Goal: Task Accomplishment & Management: Manage account settings

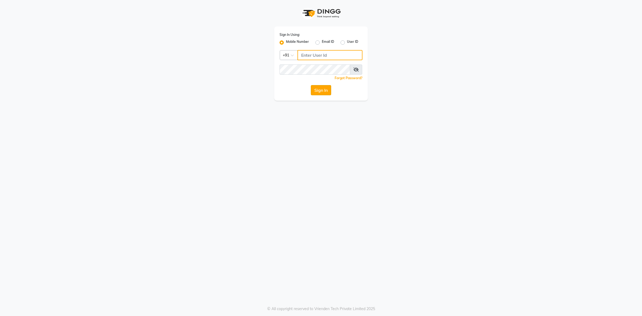
type input "8146431362"
click at [328, 90] on button "Sign In" at bounding box center [321, 90] width 20 height 10
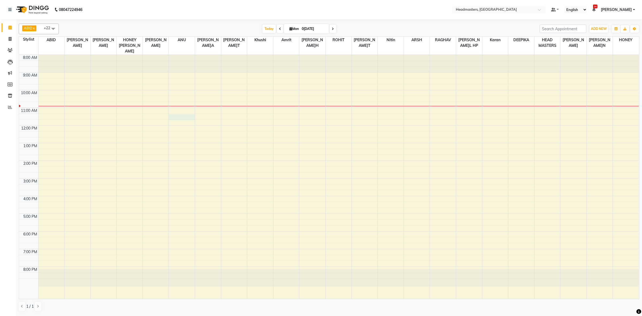
click at [181, 113] on div "8:00 AM 9:00 AM 10:00 AM 11:00 AM 12:00 PM 1:00 PM 2:00 PM 3:00 PM 4:00 PM 5:00…" at bounding box center [329, 177] width 620 height 244
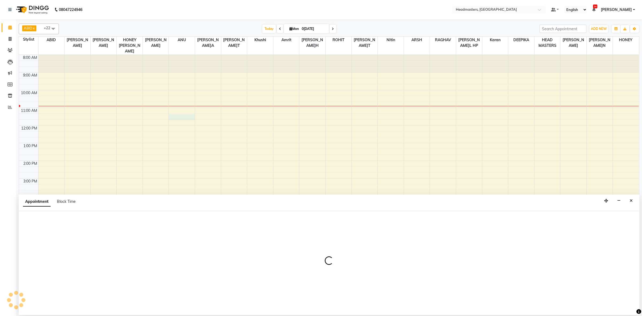
select select "60764"
select select "675"
select select "tentative"
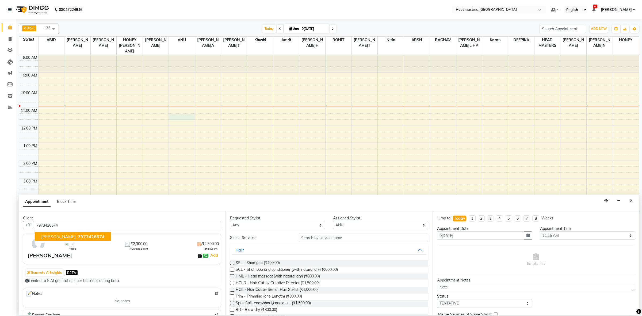
click at [81, 236] on span "7973426674" at bounding box center [91, 236] width 27 height 5
type input "7973426674"
click at [310, 228] on select "Any ABID Amrit ANU ARSH [PERSON_NAME] HEAD MASTERS HONEY [PERSON_NAME] HONEY [P…" at bounding box center [277, 225] width 95 height 8
select select "60612"
click at [230, 221] on select "Any ABID Amrit ANU ARSH [PERSON_NAME] HEAD MASTERS HONEY [PERSON_NAME] HONEY [P…" at bounding box center [277, 225] width 95 height 8
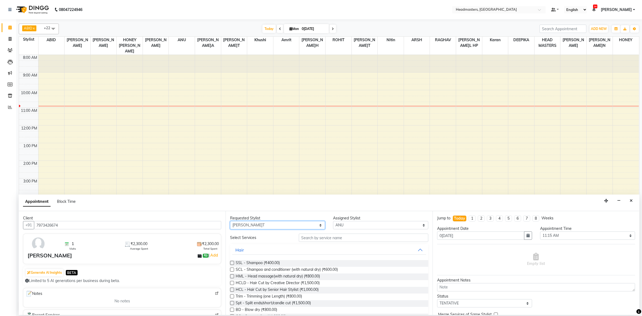
select select "60612"
click at [333, 241] on input "text" at bounding box center [363, 238] width 129 height 8
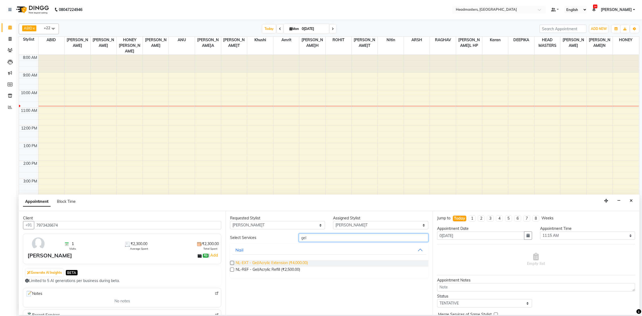
type input "gel"
click at [275, 263] on span "NL-EXT - Gel/Acrylic Extension (₹4,000.00)" at bounding box center [272, 263] width 72 height 7
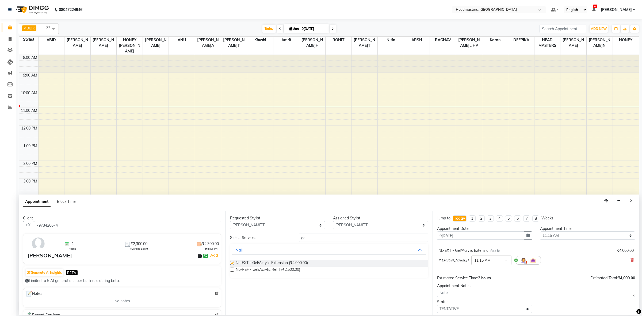
checkbox input "false"
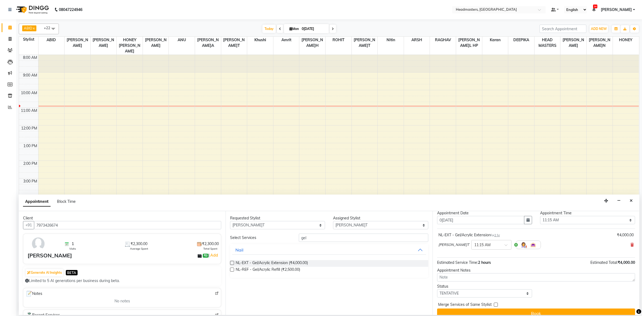
scroll to position [24, 0]
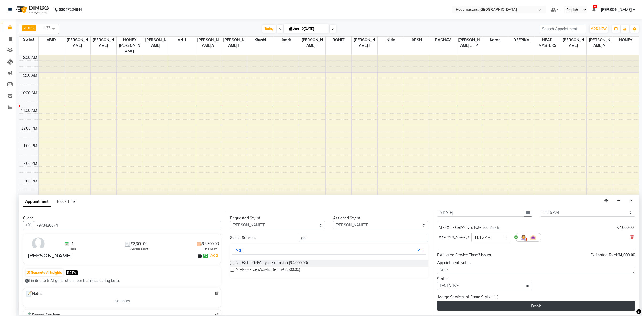
click at [488, 304] on button "Book" at bounding box center [536, 306] width 198 height 10
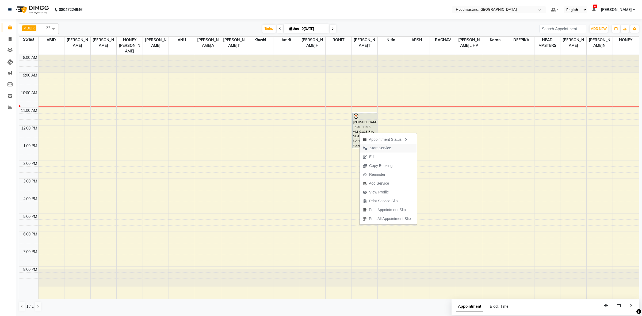
click at [393, 150] on span "Start Service" at bounding box center [377, 148] width 35 height 9
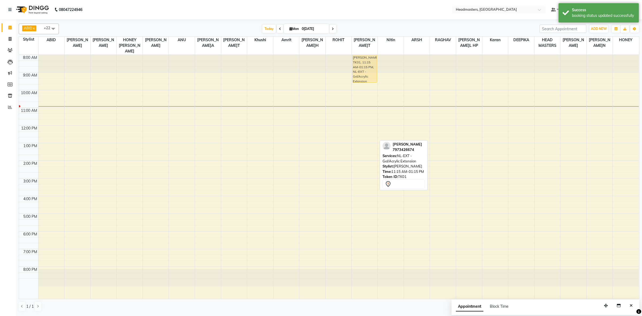
drag, startPoint x: 365, startPoint y: 130, endPoint x: 367, endPoint y: 65, distance: 65.3
click at [367, 65] on div "[PERSON_NAME], TK01, 11:15 AM-01:15 PM, NL-EXT - Gel/Acrylic Extension [PERSON_…" at bounding box center [365, 177] width 26 height 244
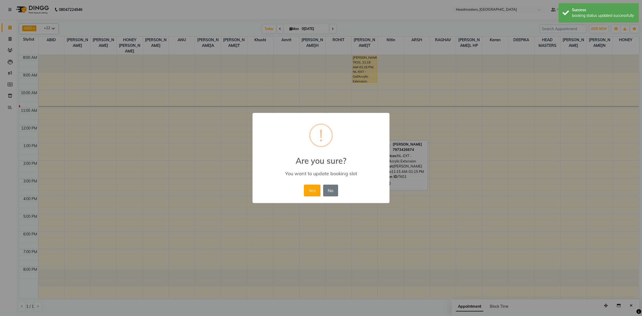
drag, startPoint x: 320, startPoint y: 191, endPoint x: 314, endPoint y: 183, distance: 9.6
click at [320, 191] on button "Yes" at bounding box center [312, 191] width 16 height 12
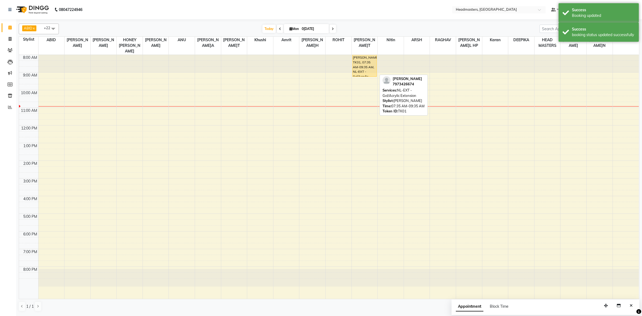
drag, startPoint x: 357, startPoint y: 78, endPoint x: 357, endPoint y: 73, distance: 5.1
click at [357, 73] on div "8:00 AM 9:00 AM 10:00 AM 11:00 AM 12:00 PM 1:00 PM 2:00 PM 3:00 PM 4:00 PM 5:00…" at bounding box center [329, 177] width 620 height 244
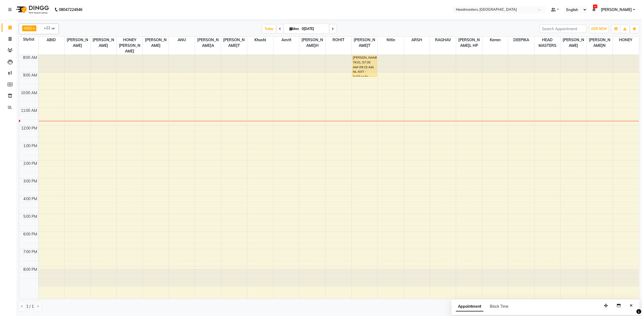
click at [105, 71] on div "8:00 AM 9:00 AM 10:00 AM 11:00 AM 12:00 PM 1:00 PM 2:00 PM 3:00 PM 4:00 PM 5:00…" at bounding box center [329, 177] width 620 height 244
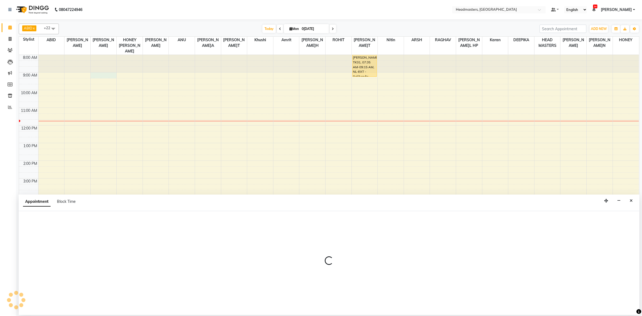
select select "60637"
select select "tentative"
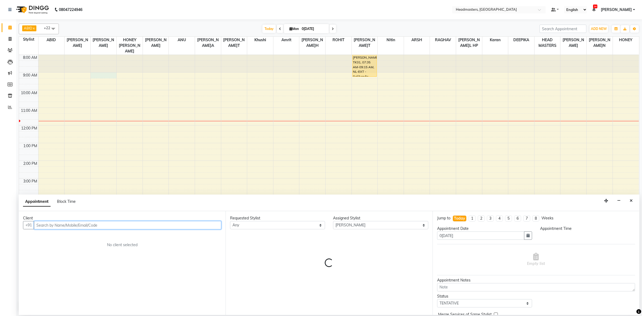
click at [113, 225] on input "text" at bounding box center [127, 225] width 187 height 8
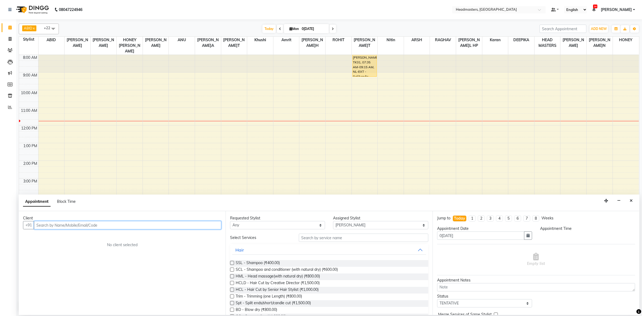
select select "540"
click at [96, 241] on button "[PERSON_NAME]T 84276217 76" at bounding box center [73, 236] width 76 height 9
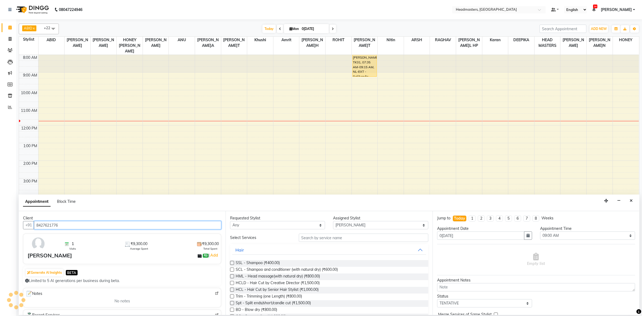
type input "8427621776"
click at [287, 227] on select "Any ABID Amrit ANU ARSH [PERSON_NAME] HEAD MASTERS HONEY [PERSON_NAME] HONEY [P…" at bounding box center [277, 225] width 95 height 8
select select "60637"
click at [230, 221] on select "Any ABID Amrit ANU ARSH [PERSON_NAME] HEAD MASTERS HONEY [PERSON_NAME] HONEY [P…" at bounding box center [277, 225] width 95 height 8
click at [324, 239] on input "text" at bounding box center [363, 238] width 129 height 8
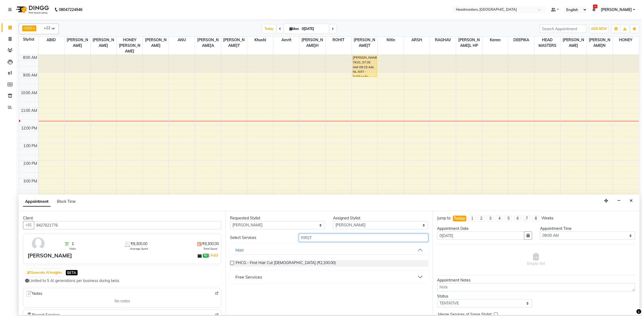
type input "FIRST"
click at [242, 275] on div "Free Services" at bounding box center [248, 277] width 27 height 6
click at [240, 292] on span "First Wash (₹0)" at bounding box center [249, 290] width 26 height 7
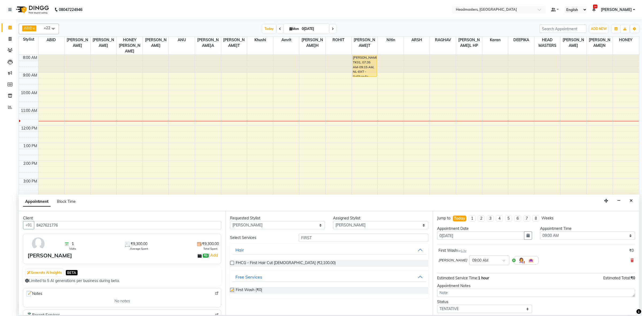
checkbox input "false"
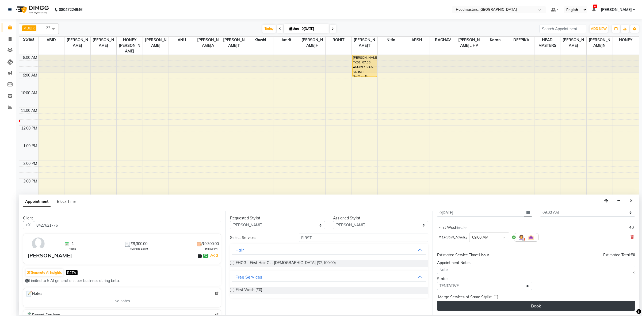
click at [514, 305] on button "Book" at bounding box center [536, 306] width 198 height 10
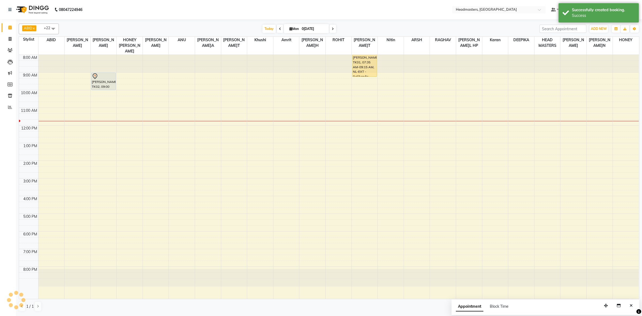
click at [92, 75] on div "[PERSON_NAME]T, TK02, 09:00 AM-10:00 AM, First Wash" at bounding box center [103, 81] width 24 height 17
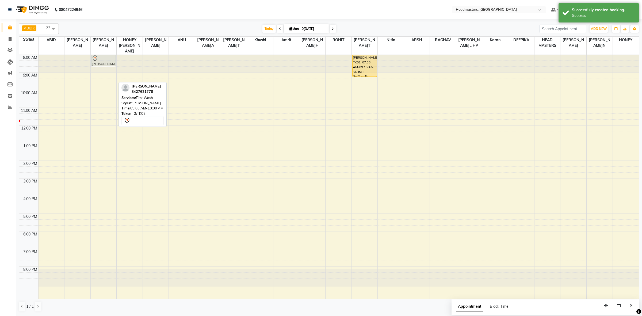
drag, startPoint x: 105, startPoint y: 78, endPoint x: 104, endPoint y: 55, distance: 23.0
click at [104, 55] on div "[PERSON_NAME]T, TK02, 09:00 AM-10:00 AM, First Wash [PERSON_NAME]T, TK02, 09:00…" at bounding box center [104, 177] width 26 height 244
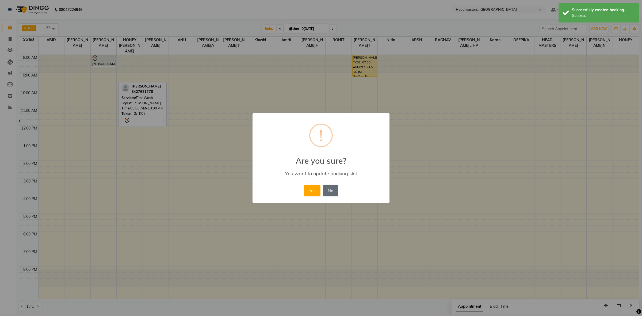
click at [332, 194] on button "No" at bounding box center [330, 191] width 15 height 12
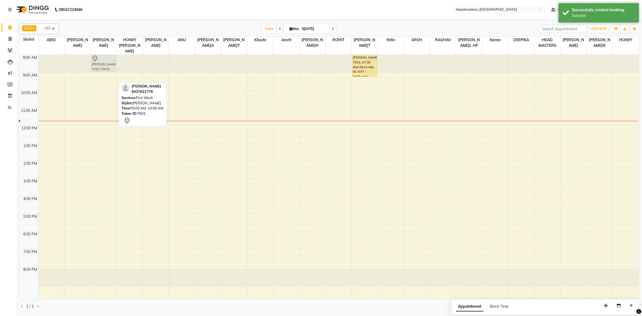
drag, startPoint x: 96, startPoint y: 74, endPoint x: 96, endPoint y: 60, distance: 14.4
click at [97, 56] on div "[PERSON_NAME]T, TK02, 09:00 AM-10:00 AM, First Wash [PERSON_NAME]T, TK02, 09:00…" at bounding box center [104, 177] width 26 height 244
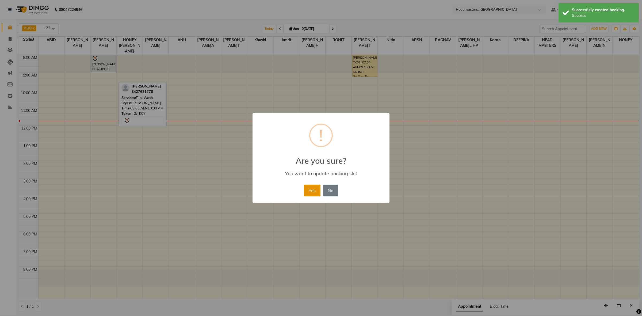
click at [312, 189] on button "Yes" at bounding box center [312, 191] width 16 height 12
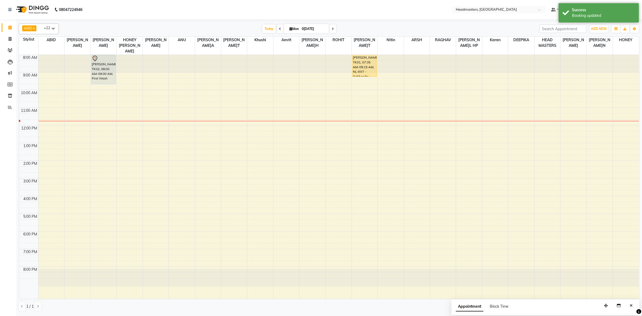
drag, startPoint x: 103, startPoint y: 66, endPoint x: 106, endPoint y: 64, distance: 3.5
click at [104, 78] on div "[PERSON_NAME]T, TK02, 08:00 AM-09:00 AM, First Wash [PERSON_NAME]T, TK02, 08:00…" at bounding box center [104, 177] width 26 height 244
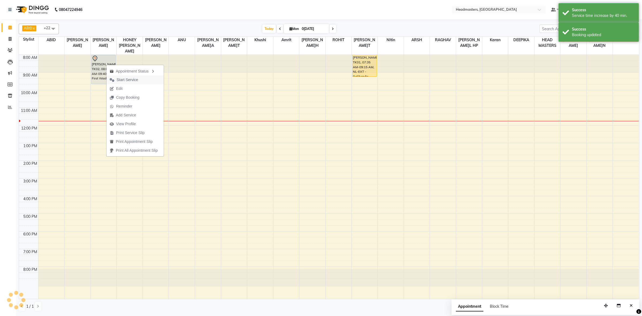
click at [121, 78] on span "Start Service" at bounding box center [127, 80] width 21 height 6
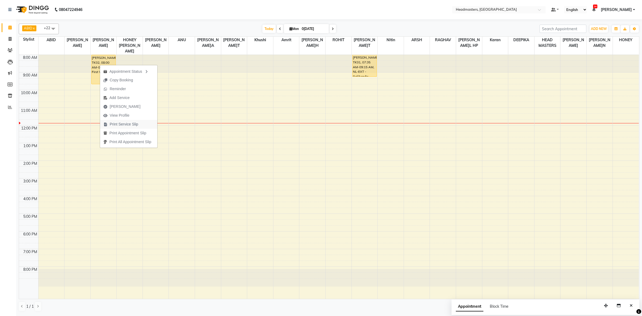
click at [130, 125] on span "Print Service Slip" at bounding box center [124, 124] width 29 height 6
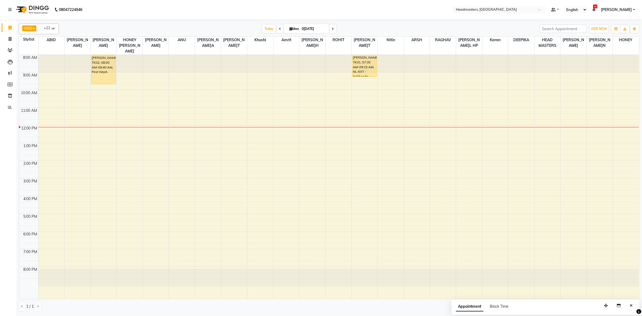
click at [167, 135] on div "8:00 AM 9:00 AM 10:00 AM 11:00 AM 12:00 PM 1:00 PM 2:00 PM 3:00 PM 4:00 PM 5:00…" at bounding box center [329, 177] width 620 height 244
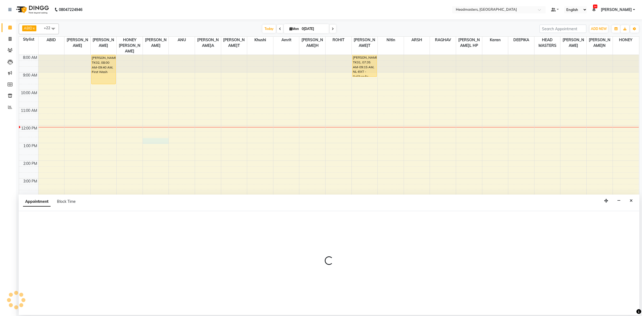
select select "60634"
select select "tentative"
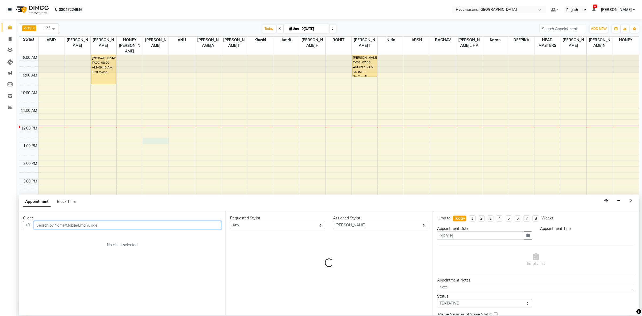
select select "765"
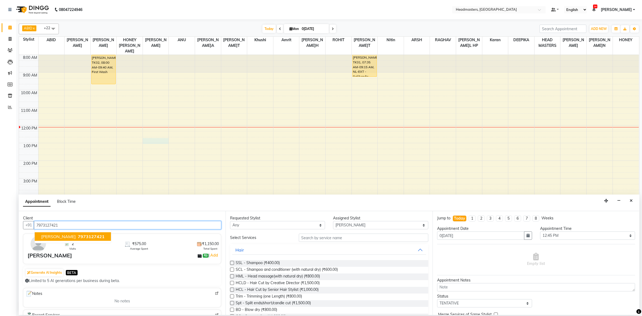
click at [78, 238] on span "7973127421" at bounding box center [91, 236] width 27 height 5
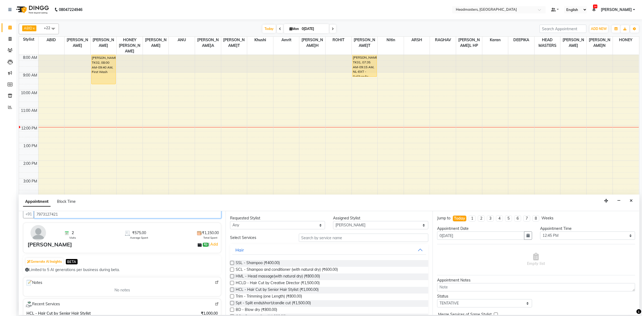
scroll to position [0, 0]
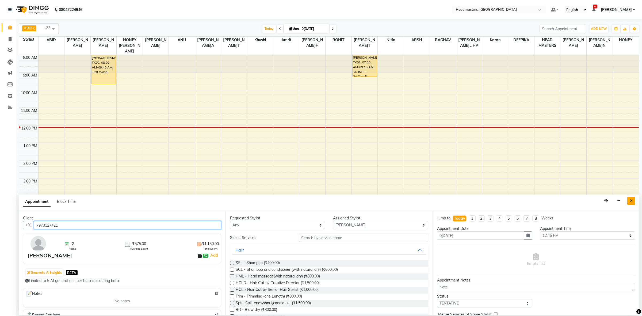
type input "7973127421"
click at [631, 203] on icon "Close" at bounding box center [631, 201] width 3 height 4
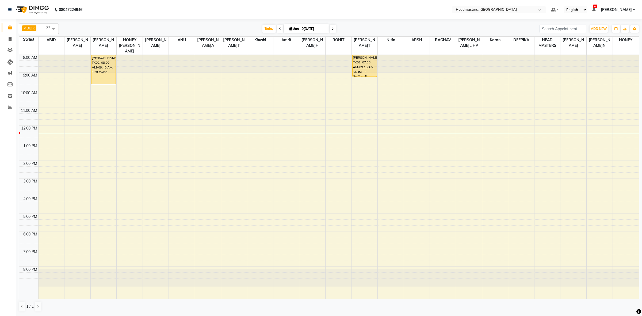
click at [227, 209] on div "8:00 AM 9:00 AM 10:00 AM 11:00 AM 12:00 PM 1:00 PM 2:00 PM 3:00 PM 4:00 PM 5:00…" at bounding box center [329, 177] width 620 height 244
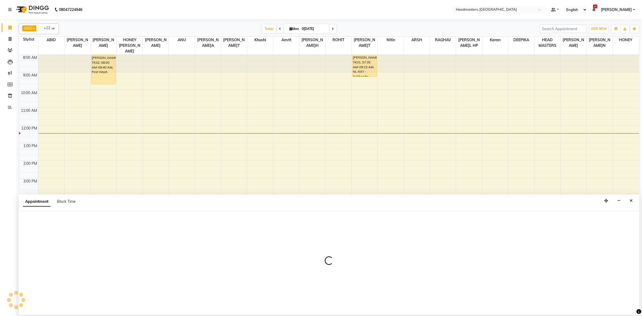
select select "87295"
select select "tentative"
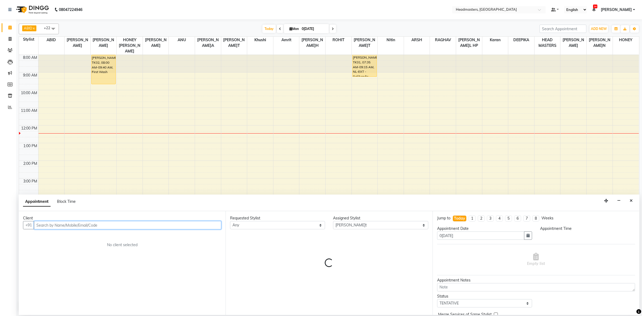
select select "1005"
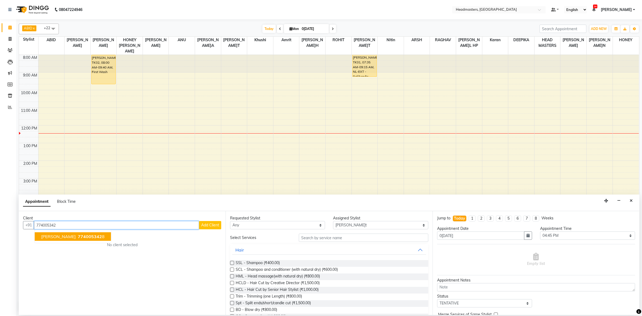
click at [62, 235] on span "[PERSON_NAME]" at bounding box center [58, 236] width 35 height 5
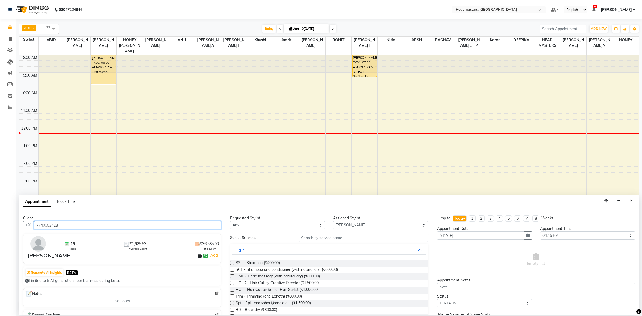
type input "7740053428"
click at [247, 223] on select "Any ABID Amrit ANU ARSH [PERSON_NAME] HEAD MASTERS HONEY [PERSON_NAME] HONEY [P…" at bounding box center [277, 225] width 95 height 8
select select "60637"
click at [230, 221] on select "Any ABID Amrit ANU ARSH [PERSON_NAME] HEAD MASTERS HONEY [PERSON_NAME] HONEY [P…" at bounding box center [277, 225] width 95 height 8
select select "60637"
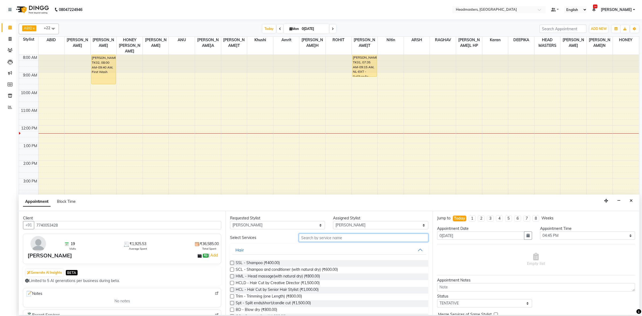
click at [333, 238] on input "text" at bounding box center [363, 238] width 129 height 8
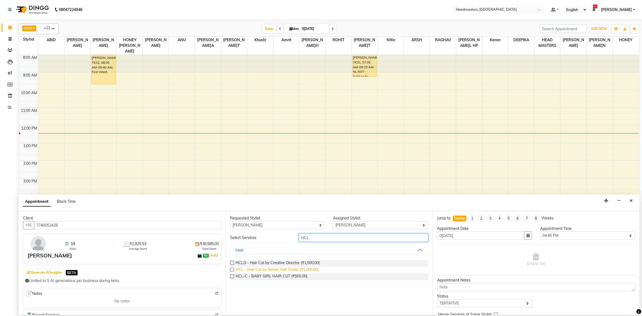
type input "HCL"
click at [312, 268] on span "HCL - Hair Cut by Senior Hair Stylist (₹1,000.00)" at bounding box center [277, 270] width 83 height 7
checkbox input "false"
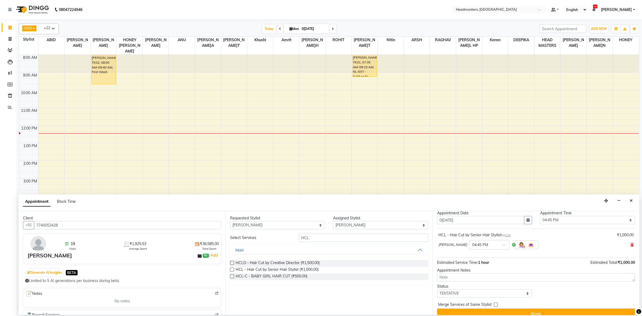
scroll to position [24, 0]
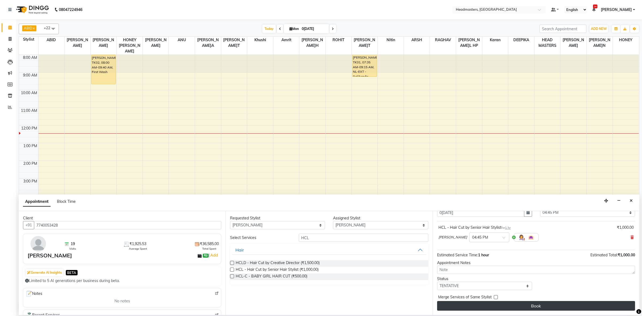
click at [471, 309] on button "Book" at bounding box center [536, 306] width 198 height 10
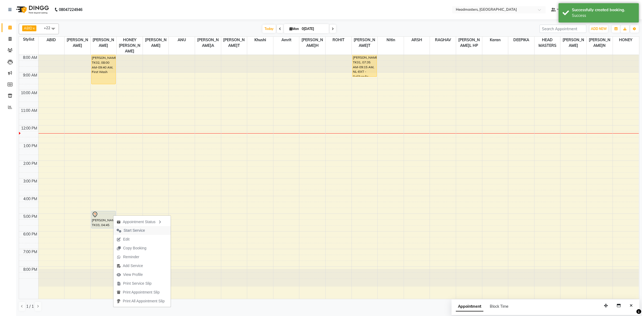
click at [120, 227] on span "Start Service" at bounding box center [130, 230] width 35 height 9
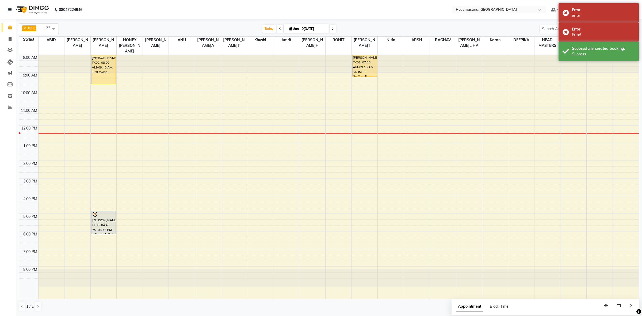
drag, startPoint x: 105, startPoint y: 223, endPoint x: 106, endPoint y: 233, distance: 10.8
click at [106, 233] on div "8:00 AM 9:00 AM 10:00 AM 11:00 AM 12:00 PM 1:00 PM 2:00 PM 3:00 PM 4:00 PM 5:00…" at bounding box center [329, 177] width 620 height 244
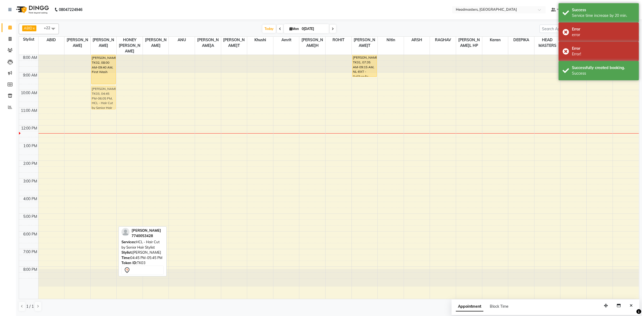
drag, startPoint x: 105, startPoint y: 220, endPoint x: 105, endPoint y: 94, distance: 125.7
click at [105, 94] on div "[PERSON_NAME], TK02, 08:00 AM-09:40 AM, First Wash [PERSON_NAME], TK03, 04:45 P…" at bounding box center [104, 177] width 26 height 244
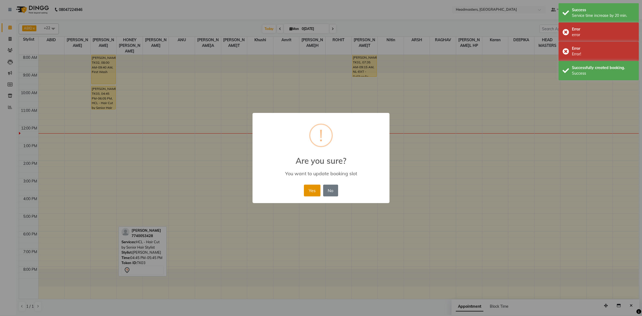
click at [305, 189] on button "Yes" at bounding box center [312, 191] width 16 height 12
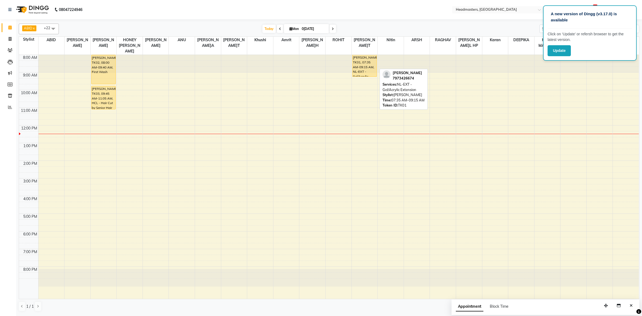
click at [358, 62] on div "[PERSON_NAME]N, TK01, 07:35 AM-09:15 AM, NL-EXT - Gel/Acrylic Extension" at bounding box center [365, 66] width 24 height 22
select select "1"
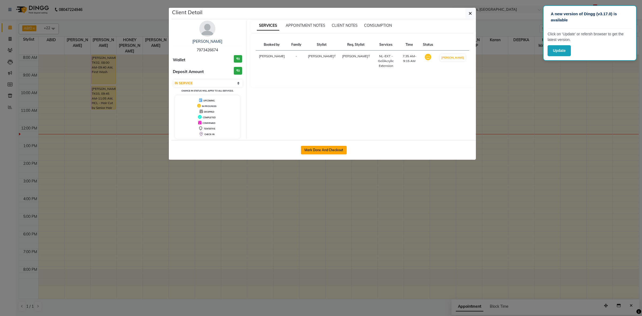
click at [337, 149] on button "Mark Done And Checkout" at bounding box center [324, 150] width 46 height 9
select select "service"
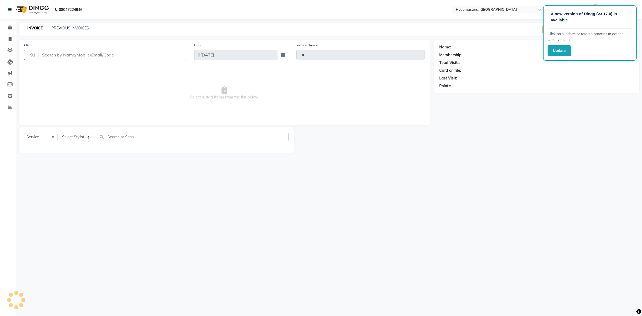
type input "3367"
select select "7132"
type input "7973426674"
select select "60612"
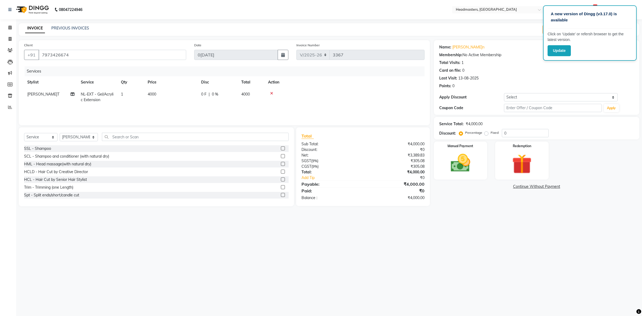
drag, startPoint x: 197, startPoint y: 94, endPoint x: 240, endPoint y: 90, distance: 43.8
click at [197, 95] on td "4000" at bounding box center [171, 97] width 54 height 18
select select "60612"
click at [227, 96] on input "0" at bounding box center [234, 95] width 16 height 8
type input "2000"
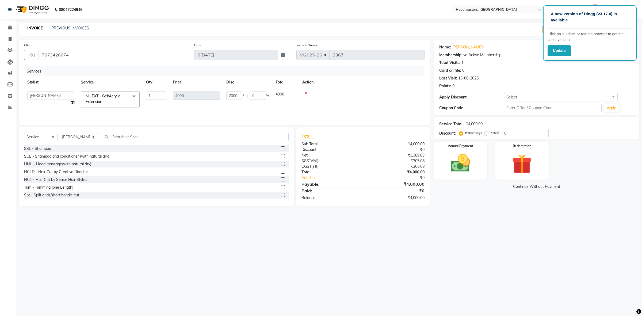
click at [242, 75] on div "Services" at bounding box center [227, 71] width 404 height 10
click at [448, 169] on img at bounding box center [460, 163] width 33 height 24
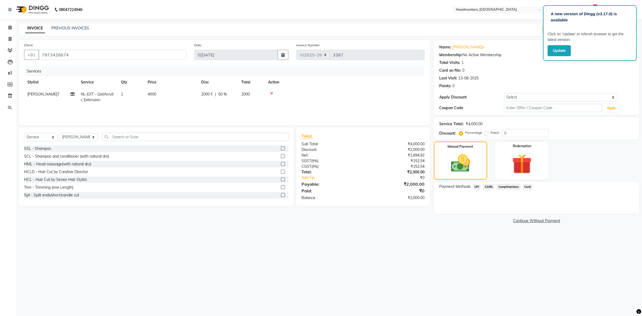
click at [526, 183] on div "Payment Methods UPI CARD Complimentary Cash" at bounding box center [536, 198] width 205 height 32
click at [530, 185] on span "Cash" at bounding box center [528, 187] width 10 height 6
click at [518, 216] on button "Add Payment" at bounding box center [570, 215] width 127 height 8
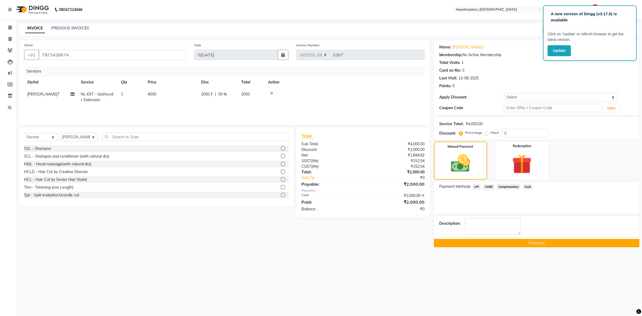
drag, startPoint x: 501, startPoint y: 247, endPoint x: 500, endPoint y: 242, distance: 4.4
click at [501, 246] on button "Checkout" at bounding box center [536, 243] width 205 height 8
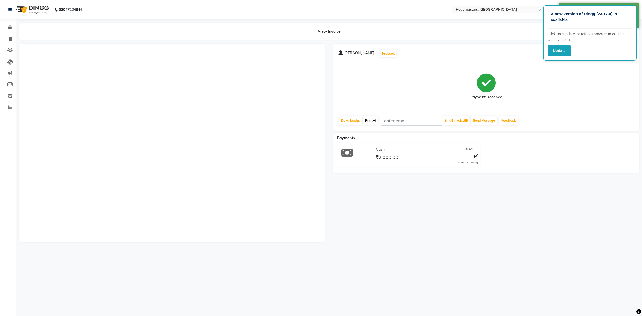
click at [368, 120] on link "Print" at bounding box center [370, 120] width 15 height 9
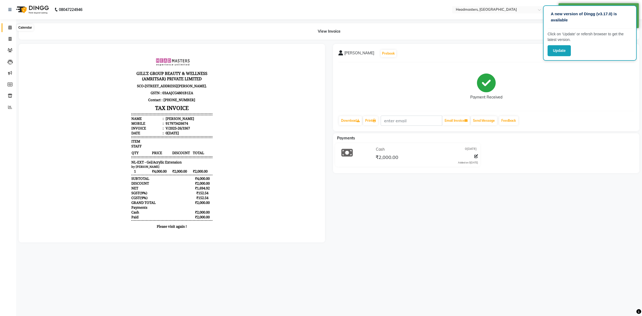
click at [9, 26] on icon at bounding box center [9, 27] width 3 height 4
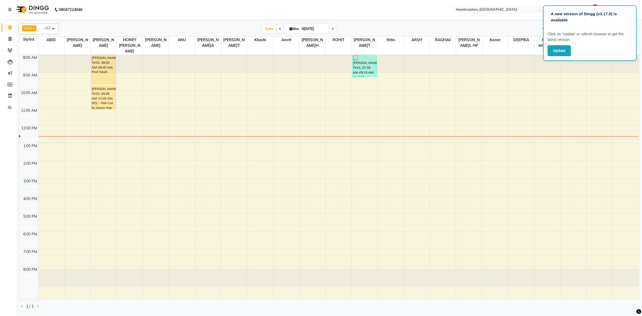
click at [374, 106] on div "8:00 AM 9:00 AM 10:00 AM 11:00 AM 12:00 PM 1:00 PM 2:00 PM 3:00 PM 4:00 PM 5:00…" at bounding box center [329, 177] width 620 height 244
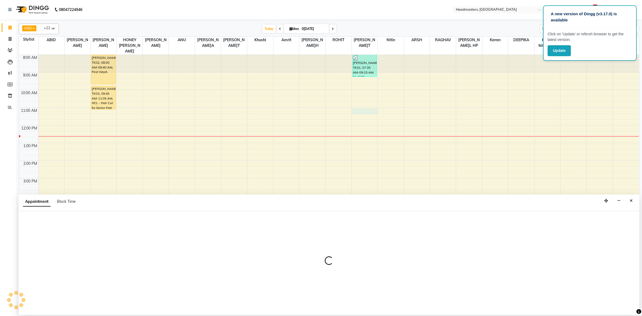
select select "60612"
select select "660"
select select "tentative"
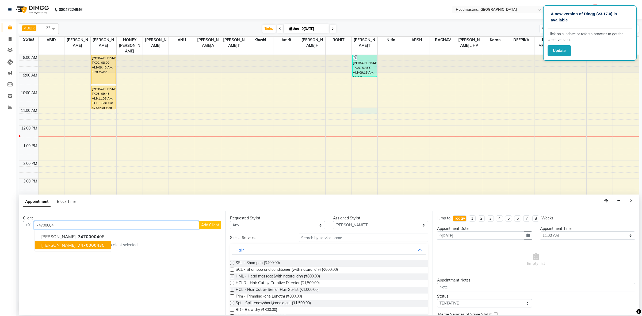
drag, startPoint x: 374, startPoint y: 106, endPoint x: 75, endPoint y: 244, distance: 328.6
click at [78, 244] on span "74700004" at bounding box center [88, 244] width 21 height 5
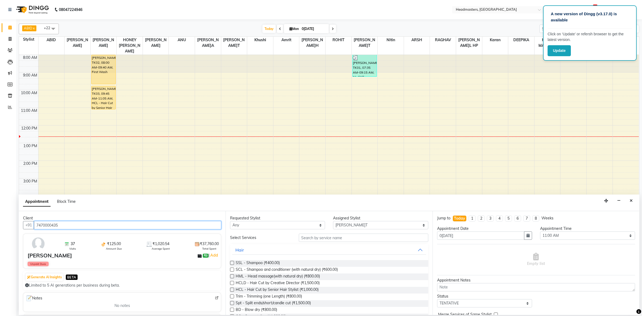
type input "7470000435"
click at [292, 227] on select "Any ABID Amrit ANU ARSH [PERSON_NAME] HEAD MASTERS HONEY [PERSON_NAME] HONEY [P…" at bounding box center [277, 225] width 95 height 8
select select "60641"
click at [230, 221] on select "Any ABID Amrit ANU ARSH [PERSON_NAME] HEAD MASTERS HONEY [PERSON_NAME] HONEY [P…" at bounding box center [277, 225] width 95 height 8
select select "60641"
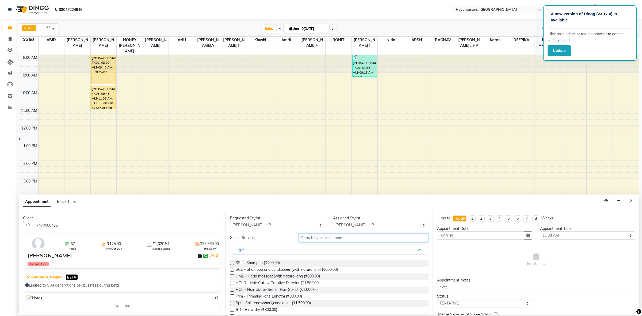
click at [319, 239] on input "text" at bounding box center [363, 238] width 129 height 8
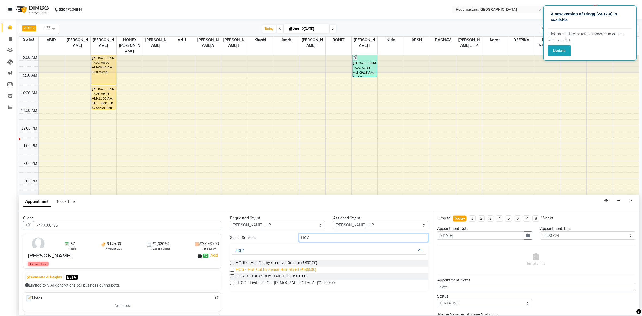
type input "HCG"
click at [288, 272] on span "HCG - Hair Cut by Senior Hair Stylist (₹600.00)" at bounding box center [276, 270] width 81 height 7
checkbox input "false"
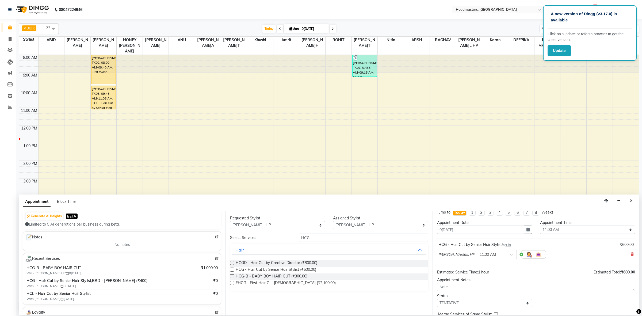
scroll to position [24, 0]
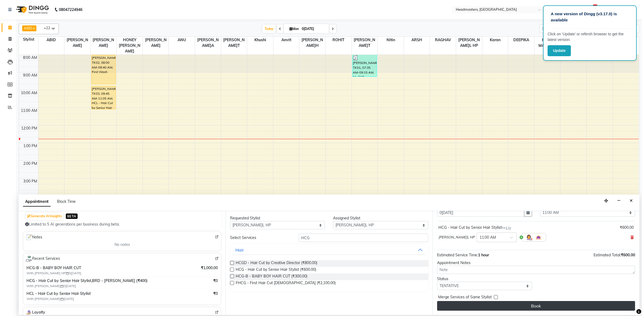
click at [515, 304] on button "Book" at bounding box center [536, 306] width 198 height 10
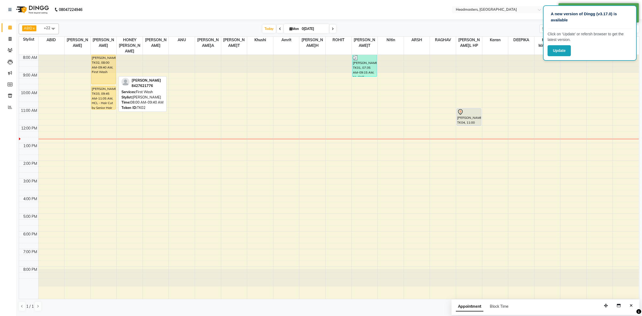
click at [93, 64] on div "[PERSON_NAME]T, TK02, 08:00 AM-09:40 AM, First Wash" at bounding box center [103, 69] width 24 height 29
select select "1"
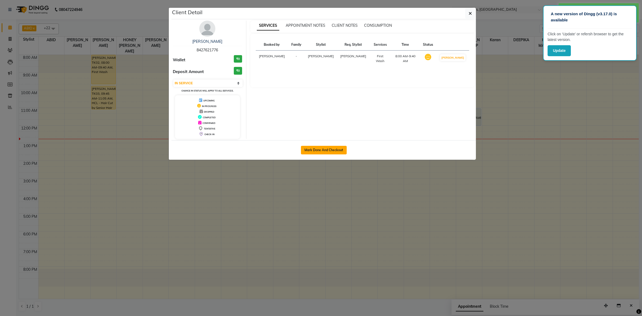
click at [318, 149] on button "Mark Done And Checkout" at bounding box center [324, 150] width 46 height 9
select select "service"
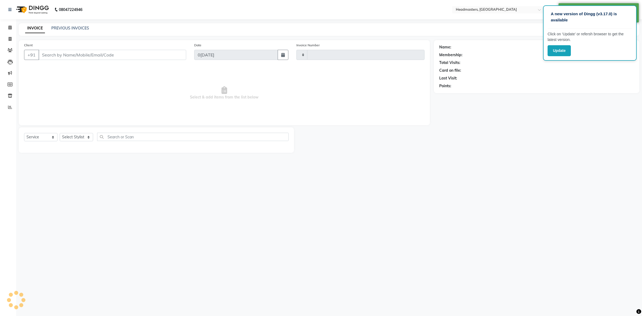
type input "3368"
select select "7132"
type input "8427621776"
select select "60637"
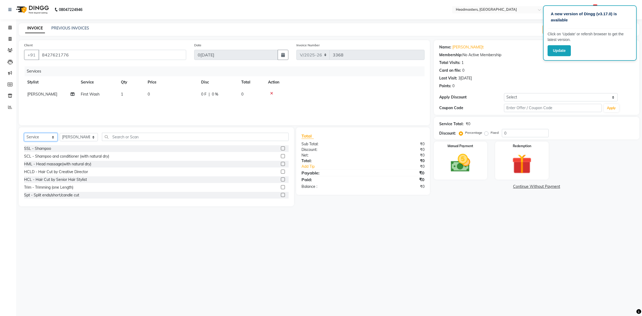
click at [45, 138] on select "Select Service Product Membership Package Voucher Prepaid Gift Card" at bounding box center [40, 137] width 33 height 8
select select "product"
click at [24, 133] on select "Select Service Product Membership Package Voucher Prepaid Gift Card" at bounding box center [40, 137] width 33 height 8
click at [112, 134] on input "text" at bounding box center [195, 137] width 187 height 8
type input "C"
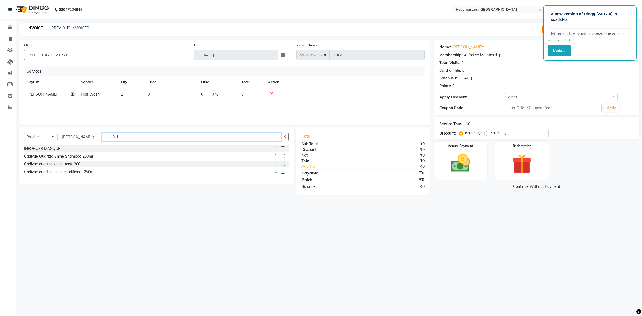
type input "QU"
click at [281, 158] on div at bounding box center [282, 157] width 3 height 6
click at [282, 156] on label at bounding box center [283, 156] width 4 height 4
click at [282, 156] on input "checkbox" at bounding box center [282, 156] width 3 height 3
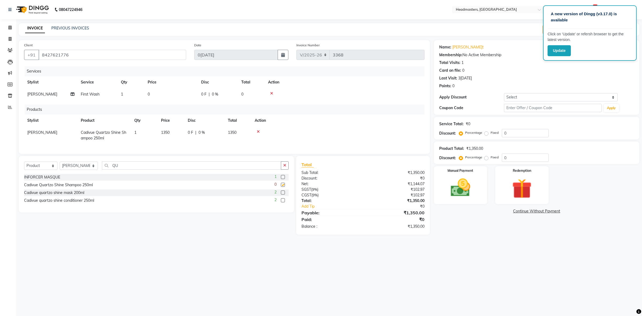
checkbox input "false"
click at [157, 169] on input "QU" at bounding box center [191, 165] width 179 height 8
type input "Q"
type input "BY"
click at [283, 187] on label at bounding box center [283, 185] width 4 height 4
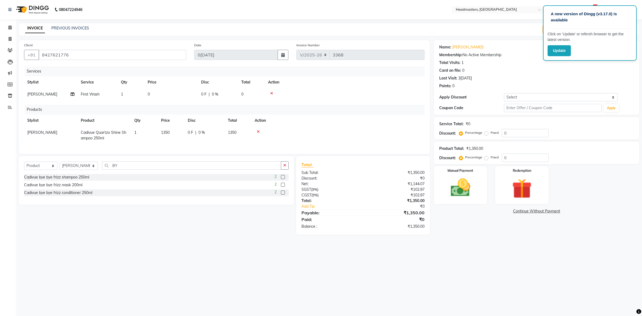
click at [283, 187] on input "checkbox" at bounding box center [282, 184] width 3 height 3
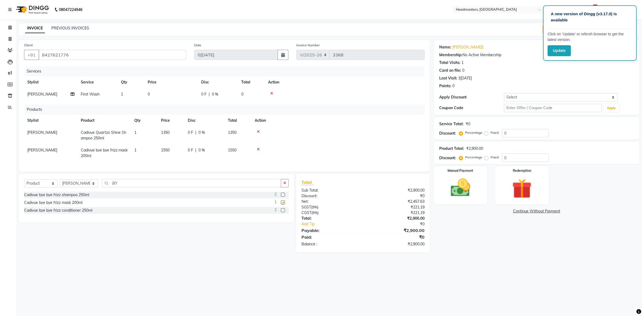
checkbox input "false"
click at [38, 188] on select "Select Service Product Membership Package Voucher Prepaid Gift Card" at bounding box center [40, 183] width 33 height 8
select select "service"
click at [24, 184] on select "Select Service Product Membership Package Voucher Prepaid Gift Card" at bounding box center [40, 183] width 33 height 8
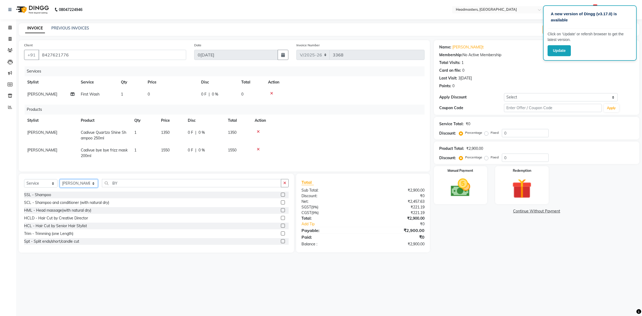
click at [73, 188] on select "Select Stylist ABID Amrit ANU ARSH[PERSON_NAME] HEAD MASTERS HONEY [PERSON_NAME…" at bounding box center [79, 183] width 38 height 8
select select "60633"
click at [60, 184] on select "Select Stylist ABID Amrit ANU ARSH[PERSON_NAME] HEAD MASTERS HONEY [PERSON_NAME…" at bounding box center [79, 183] width 38 height 8
click at [130, 185] on input "BY" at bounding box center [191, 183] width 179 height 8
type input "B"
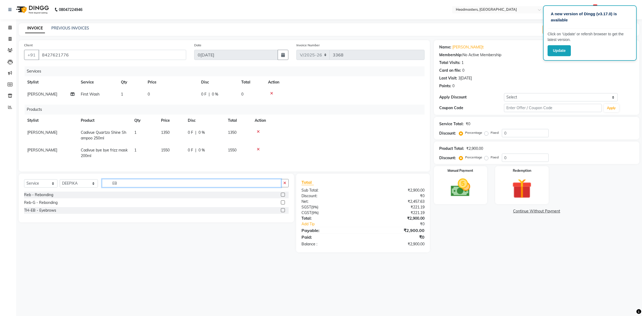
type input "EB"
click at [283, 212] on label at bounding box center [283, 210] width 4 height 4
click at [283, 212] on input "checkbox" at bounding box center [282, 210] width 3 height 3
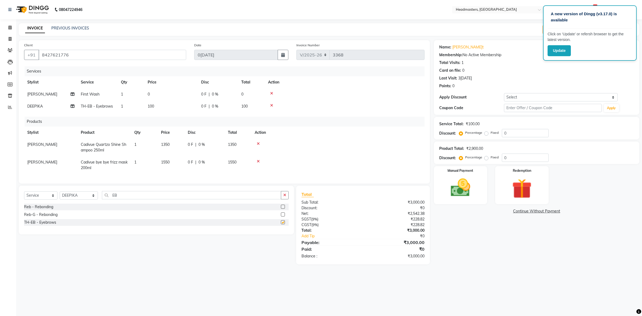
checkbox input "false"
click at [144, 197] on input "EB" at bounding box center [191, 195] width 179 height 8
type input "E"
type input "UPP"
click at [282, 209] on label at bounding box center [283, 207] width 4 height 4
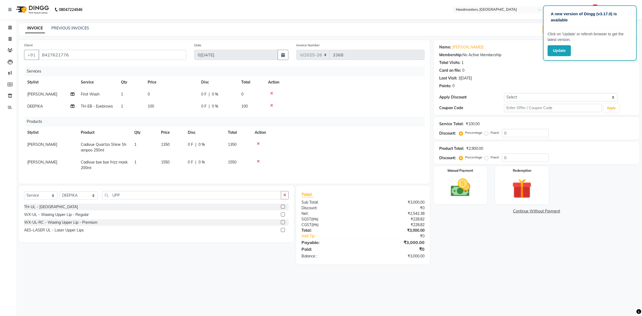
click at [282, 209] on input "checkbox" at bounding box center [282, 206] width 3 height 3
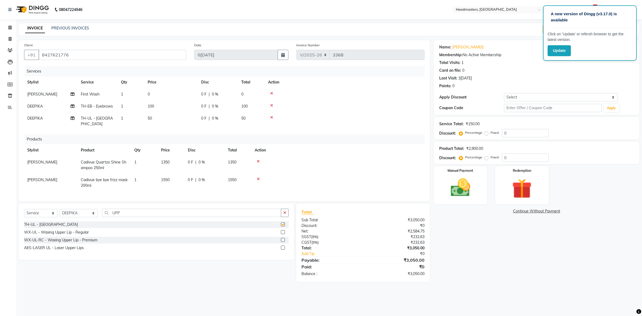
checkbox input "false"
click at [475, 187] on img at bounding box center [460, 188] width 33 height 24
click at [475, 211] on span "UPI" at bounding box center [477, 211] width 8 height 6
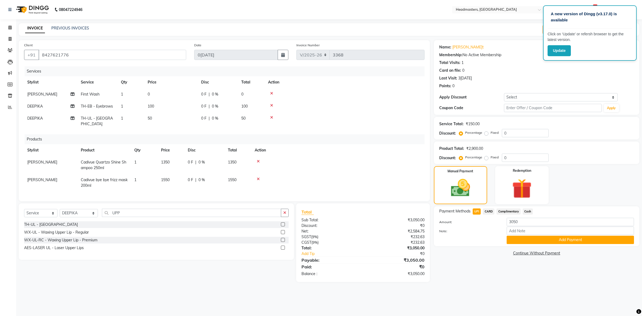
click at [539, 244] on div "Payment Methods UPI CARD Complimentary Cash Amount: 3050 Note: Add Payment" at bounding box center [536, 226] width 205 height 40
click at [521, 239] on button "Add Payment" at bounding box center [570, 240] width 127 height 8
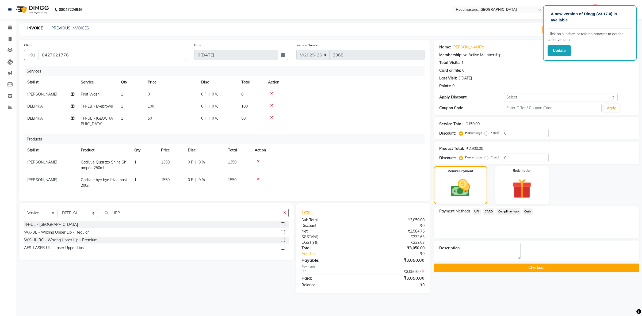
click at [515, 268] on button "Checkout" at bounding box center [536, 268] width 205 height 8
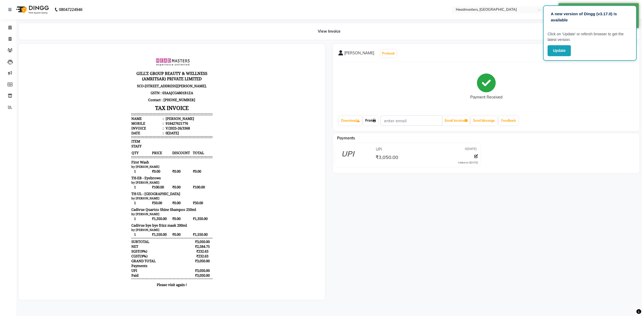
click at [371, 120] on link "Print" at bounding box center [370, 120] width 15 height 9
click at [373, 122] on link "Print" at bounding box center [370, 120] width 15 height 9
click at [7, 25] on span at bounding box center [9, 28] width 9 height 6
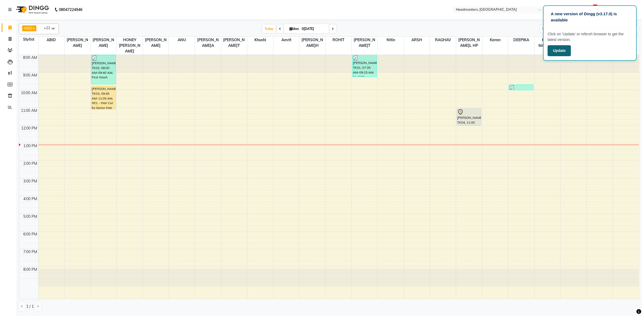
click at [568, 48] on button "Update" at bounding box center [559, 50] width 23 height 11
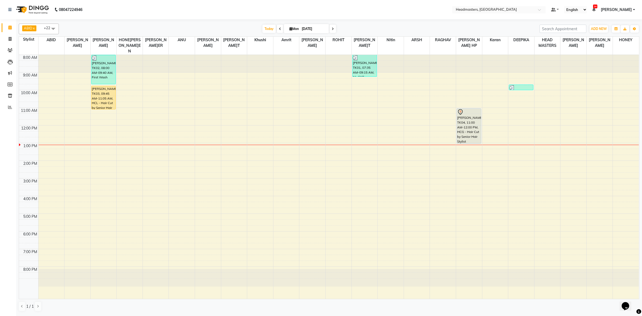
drag, startPoint x: 467, startPoint y: 127, endPoint x: 467, endPoint y: 133, distance: 5.9
click at [467, 133] on div "jaismine, TK04, 11:00 AM-12:00 PM, HCG - Hair Cut by Senior Hair Stylist jaismi…" at bounding box center [469, 177] width 26 height 244
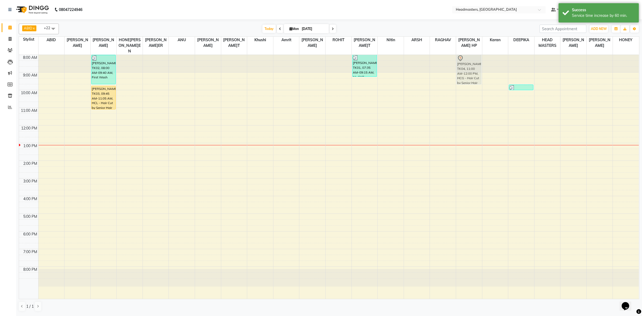
drag, startPoint x: 457, startPoint y: 75, endPoint x: 470, endPoint y: 62, distance: 17.6
click at [470, 62] on div "jaismine, TK04, 11:00 AM-01:00 PM, HCG - Hair Cut by Senior Hair Stylist jaismi…" at bounding box center [469, 177] width 26 height 244
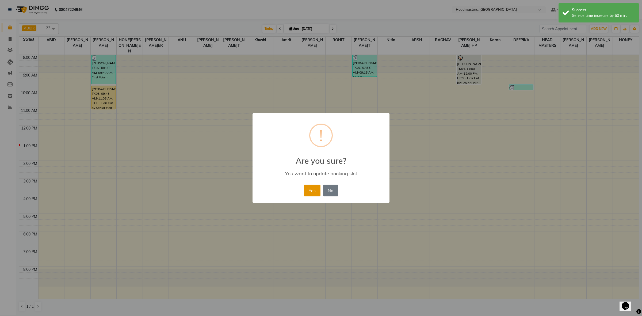
click at [311, 191] on button "Yes" at bounding box center [312, 191] width 16 height 12
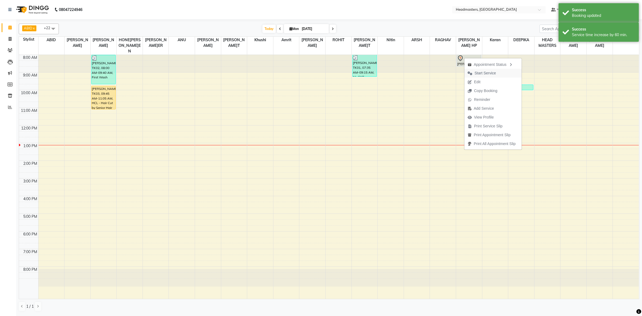
click at [478, 70] on span "Start Service" at bounding box center [485, 73] width 21 height 6
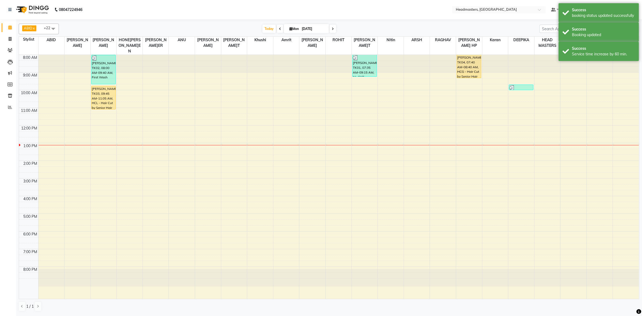
drag, startPoint x: 469, startPoint y: 68, endPoint x: 470, endPoint y: 74, distance: 5.5
click at [470, 74] on div "jaismine, TK04, 07:40 AM-08:40 AM, HCG - Hair Cut by Senior Hair Stylist jaismi…" at bounding box center [469, 177] width 26 height 244
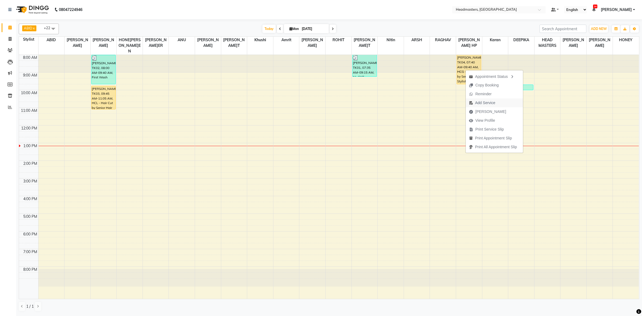
click at [472, 105] on img "button" at bounding box center [471, 103] width 4 height 4
select select "60641"
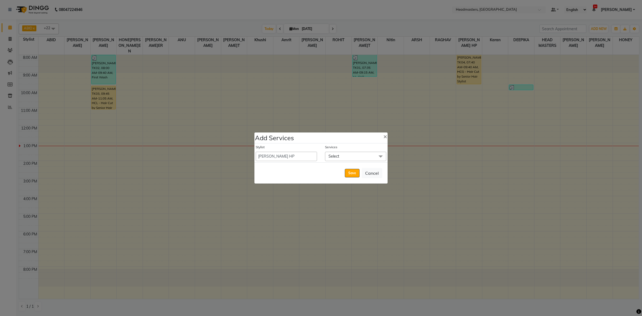
click at [334, 155] on span "Select" at bounding box center [334, 156] width 11 height 5
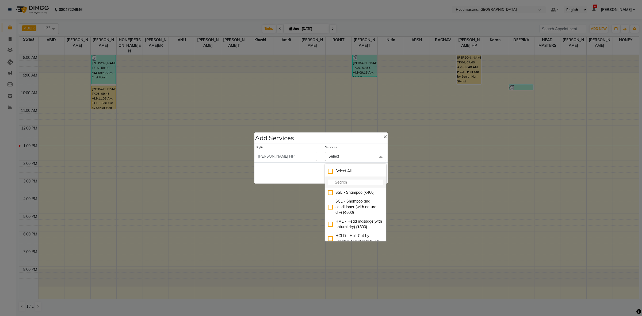
click at [341, 181] on input "multiselect-search" at bounding box center [355, 183] width 55 height 6
type input "BRD"
click at [330, 190] on div "BRD - Beard (₹400)" at bounding box center [355, 195] width 55 height 11
checkbox input "true"
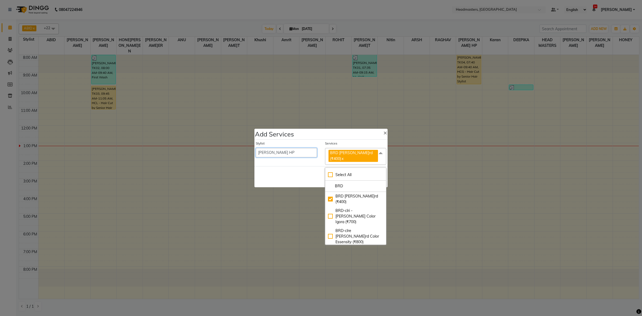
click at [283, 156] on select "ABID Amrit ANU ARSH DEEPIKA GURJEET HEAD MASTERS HONEY HONEY KUMAR HONEY SAREEN…" at bounding box center [286, 152] width 61 height 9
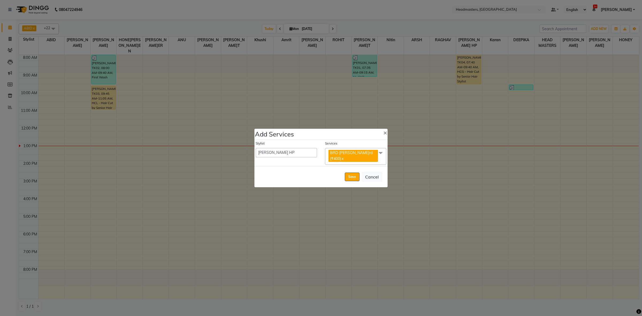
click at [288, 171] on div "Save Cancel" at bounding box center [320, 176] width 133 height 21
click at [355, 174] on button "Save" at bounding box center [352, 177] width 15 height 9
select select "60608"
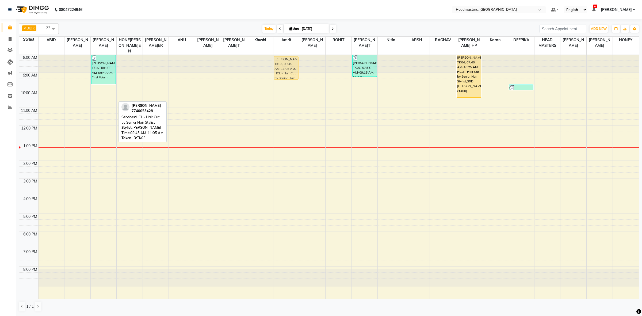
drag, startPoint x: 99, startPoint y: 84, endPoint x: 279, endPoint y: 56, distance: 181.8
click at [279, 56] on tr "NAVPREET, TK02, 08:00 AM-09:40 AM, First Wash KAWALJEET, TK03, 09:45 AM-11:05 A…" at bounding box center [329, 177] width 620 height 244
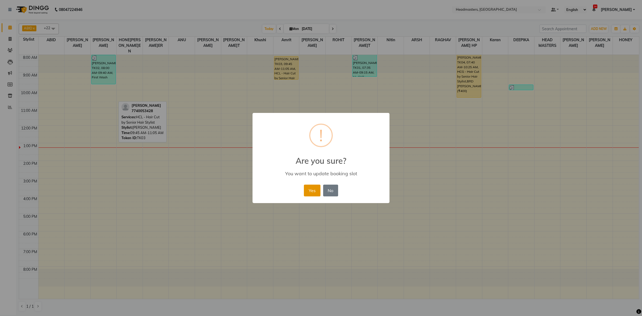
click at [309, 192] on button "Yes" at bounding box center [312, 191] width 16 height 12
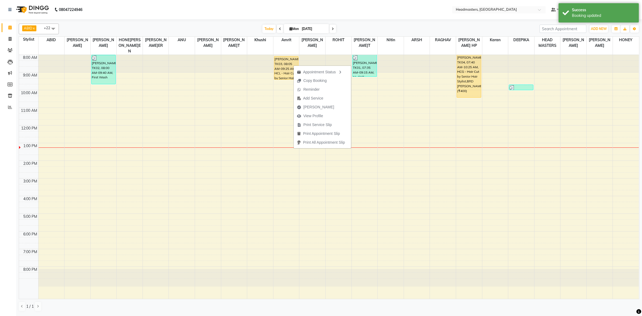
click at [291, 10] on nav "08047224946 Select Location × Headmasters, Amritsar Default Panel My Panel Engl…" at bounding box center [321, 9] width 642 height 19
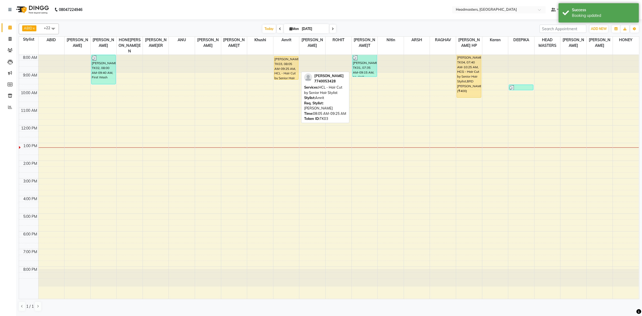
click at [288, 64] on div "KAWALJEET, TK03, 08:05 AM-09:25 AM, HCL - Hair Cut by Senior Hair Stylist" at bounding box center [286, 67] width 24 height 23
click at [288, 66] on div "KAWALJEET, TK03, 08:05 AM-09:25 AM, HCL - Hair Cut by Senior Hair Stylist" at bounding box center [286, 67] width 24 height 23
select select "1"
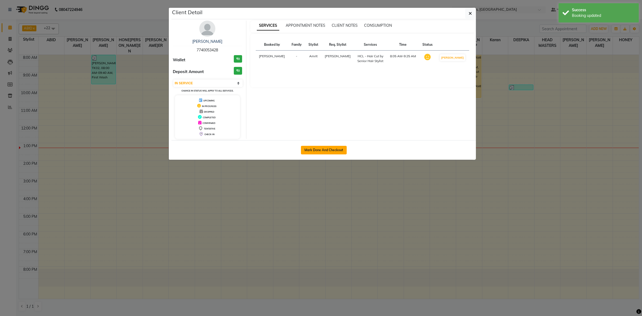
click at [332, 150] on button "Mark Done And Checkout" at bounding box center [324, 150] width 46 height 9
select select "service"
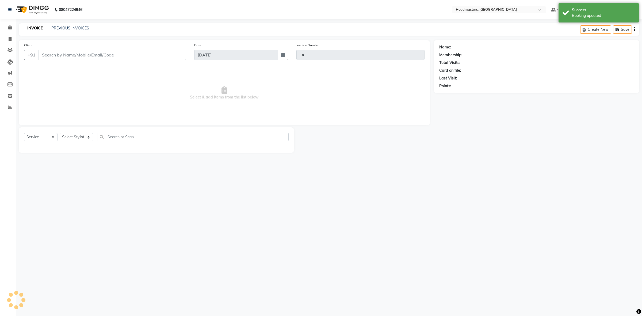
type input "3369"
select select "7132"
type input "7740053428"
select select "85513"
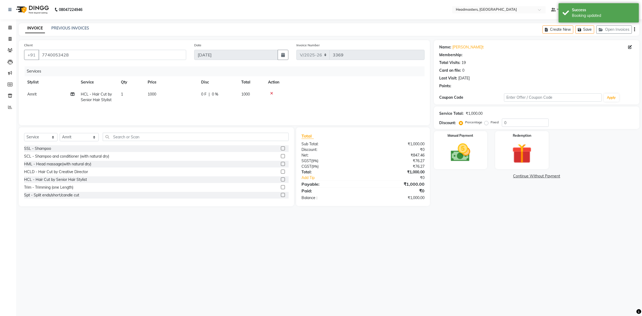
click at [202, 93] on span "0 F" at bounding box center [203, 94] width 5 height 6
select select "85513"
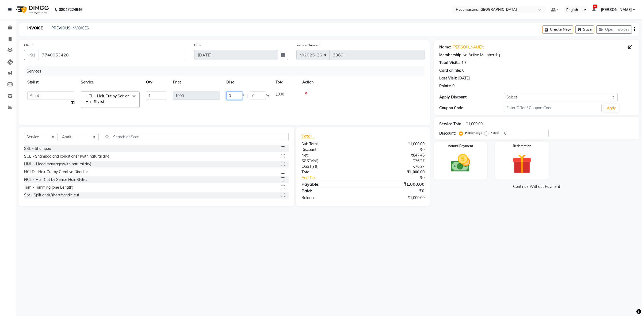
click at [229, 97] on input "0" at bounding box center [234, 95] width 16 height 8
type input "500"
click at [253, 74] on div "Services" at bounding box center [227, 71] width 404 height 10
click at [467, 171] on img at bounding box center [460, 163] width 33 height 24
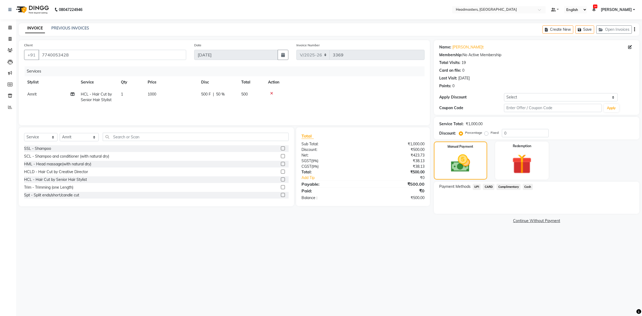
click at [528, 183] on div "Payment Methods UPI CARD Complimentary Cash" at bounding box center [536, 198] width 205 height 32
click at [528, 188] on span "Cash" at bounding box center [528, 187] width 10 height 6
click at [529, 215] on button "Add Payment" at bounding box center [570, 215] width 127 height 8
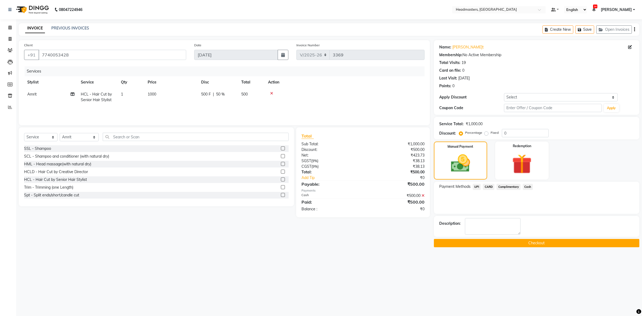
click at [534, 239] on button "Checkout" at bounding box center [536, 243] width 205 height 8
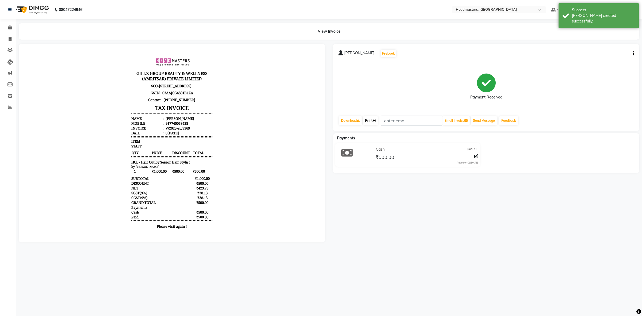
click at [369, 124] on link "Print" at bounding box center [370, 120] width 15 height 9
click at [8, 27] on icon at bounding box center [9, 27] width 3 height 4
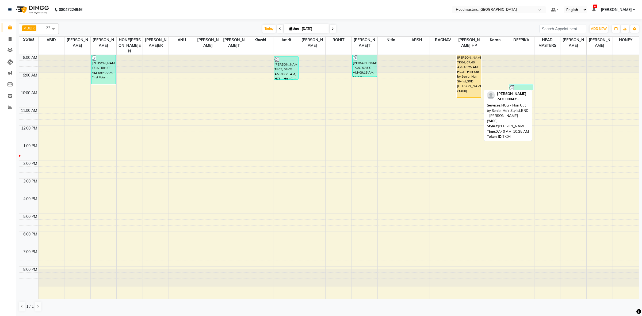
click at [476, 78] on div "jaismine, TK04, 07:40 AM-10:25 AM, HCG - Hair Cut by Senior Hair Stylist,BRD - …" at bounding box center [469, 76] width 24 height 43
select select "1"
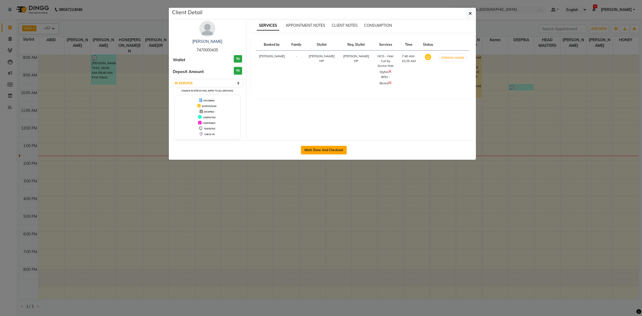
click at [326, 150] on button "Mark Done And Checkout" at bounding box center [324, 150] width 46 height 9
select select "service"
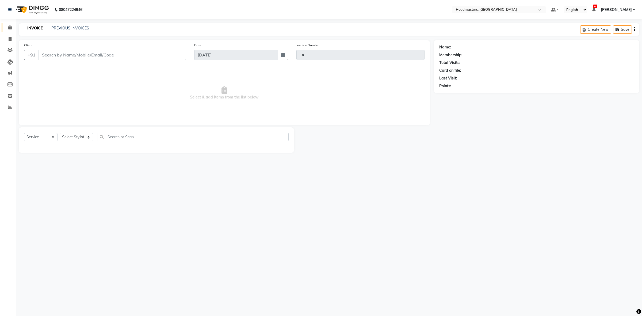
type input "3370"
select select "7132"
type input "7470000435"
select select "60641"
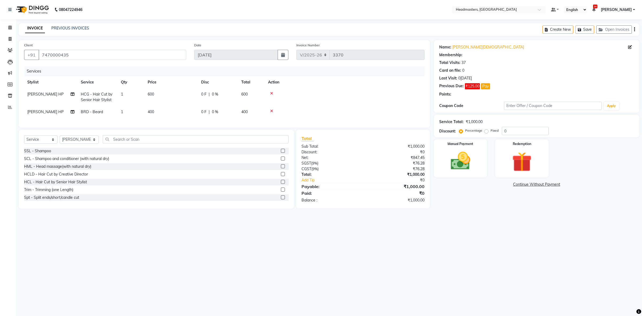
click at [202, 93] on span "0 F" at bounding box center [203, 94] width 5 height 6
select select "60641"
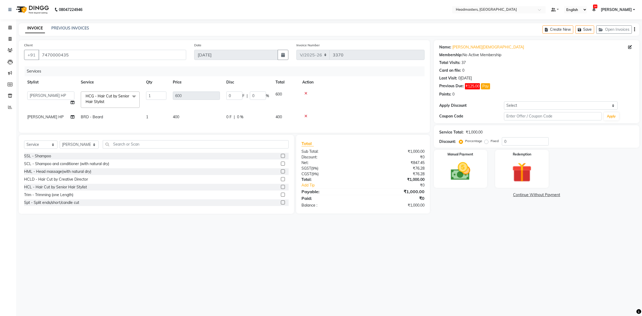
click at [97, 100] on span "HCG - Hair Cut by Senior Hair Stylist" at bounding box center [108, 99] width 44 height 10
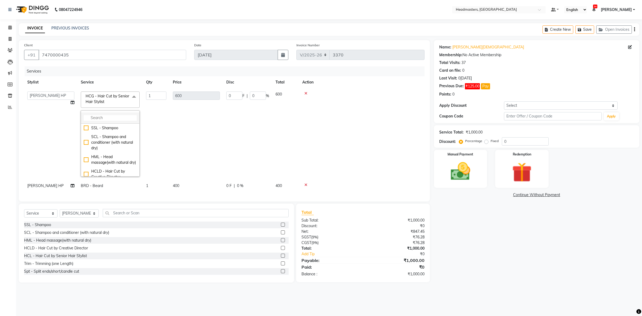
click at [108, 119] on input "multiselect-search" at bounding box center [110, 118] width 53 height 6
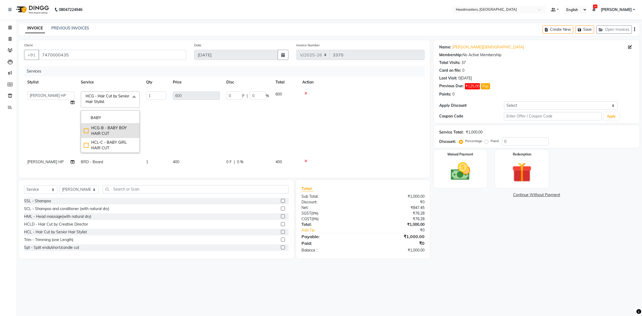
type input "BABY"
click at [87, 129] on div "HCG-B - BABY BOY HAIR CUT" at bounding box center [110, 130] width 53 height 11
checkbox input "true"
type input "300"
click at [245, 119] on td "0 F | 0 %" at bounding box center [247, 122] width 49 height 68
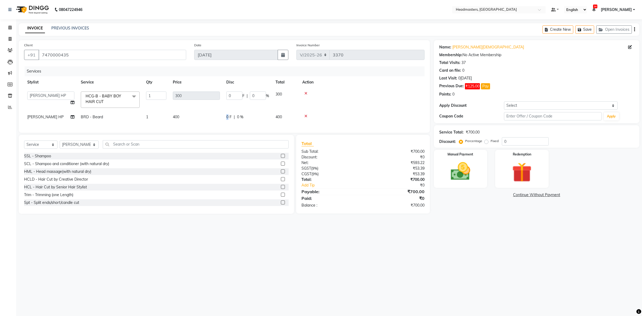
click at [228, 118] on span "0 F" at bounding box center [228, 117] width 5 height 6
select select "60641"
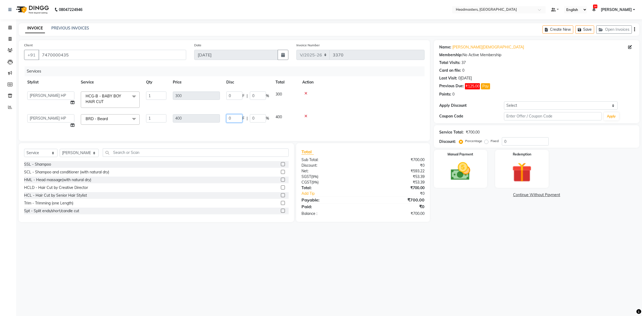
click at [228, 119] on input "0" at bounding box center [234, 118] width 16 height 8
type input "100"
click at [242, 76] on div "Services" at bounding box center [227, 71] width 404 height 10
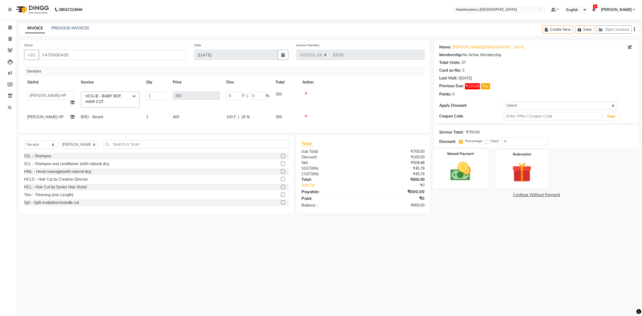
click at [451, 165] on img at bounding box center [460, 172] width 33 height 24
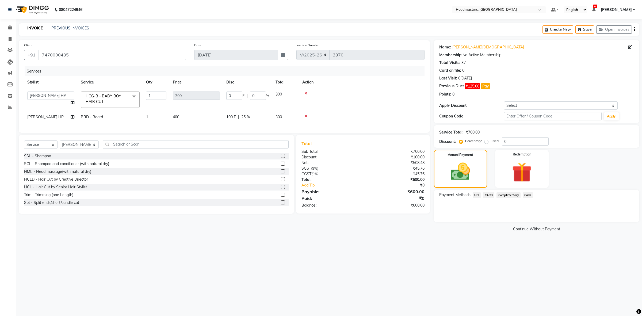
click at [488, 197] on span "CARD" at bounding box center [489, 195] width 12 height 6
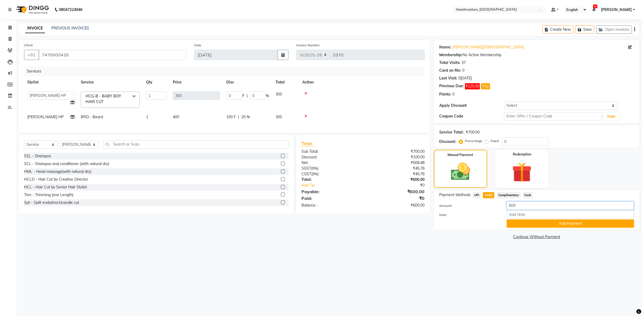
drag, startPoint x: 522, startPoint y: 205, endPoint x: 401, endPoint y: 227, distance: 122.8
click at [464, 216] on div "Amount: 600 Note: Add Payment" at bounding box center [536, 214] width 195 height 26
type input "300"
drag, startPoint x: 522, startPoint y: 226, endPoint x: 519, endPoint y: 210, distance: 16.4
click at [522, 226] on button "Add Payment" at bounding box center [570, 223] width 127 height 8
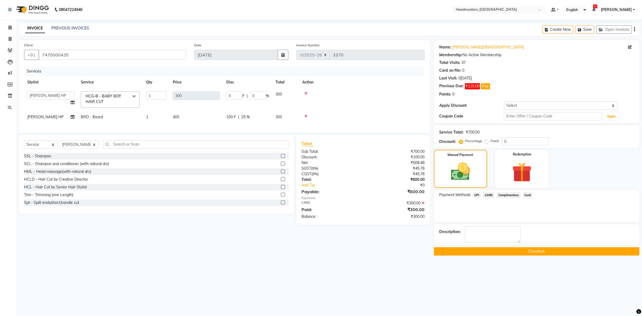
click at [531, 197] on span "Cash" at bounding box center [528, 195] width 10 height 6
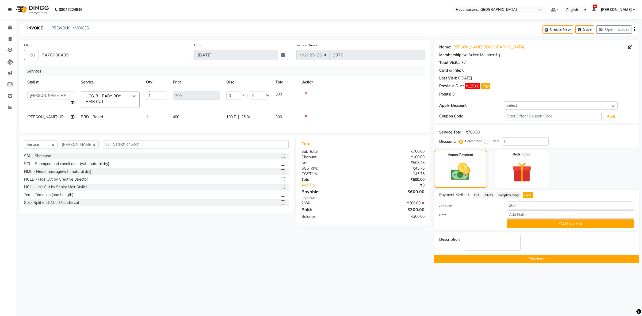
drag, startPoint x: 534, startPoint y: 223, endPoint x: 532, endPoint y: 256, distance: 33.0
click at [535, 224] on button "Add Payment" at bounding box center [570, 223] width 127 height 8
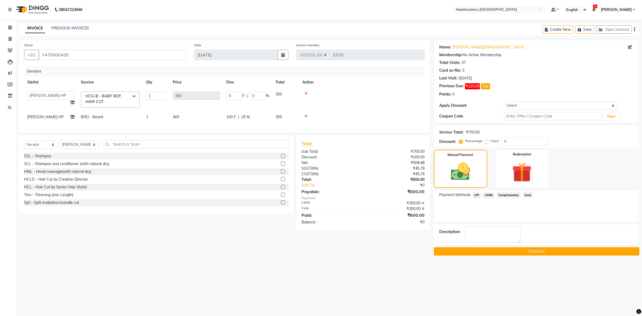
click at [528, 249] on button "Checkout" at bounding box center [536, 251] width 205 height 8
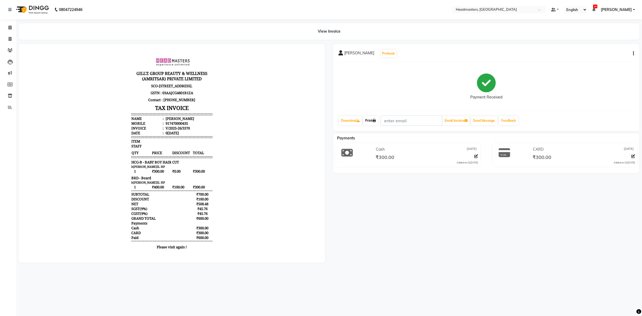
click at [376, 118] on link "Print" at bounding box center [370, 120] width 15 height 9
click at [10, 31] on link "Calendar" at bounding box center [8, 27] width 13 height 9
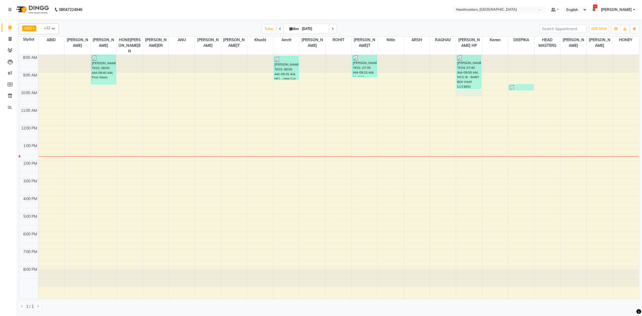
click at [467, 86] on div "8:00 AM 9:00 AM 10:00 AM 11:00 AM 12:00 PM 1:00 PM 2:00 PM 3:00 PM 4:00 PM 5:00…" at bounding box center [329, 177] width 620 height 244
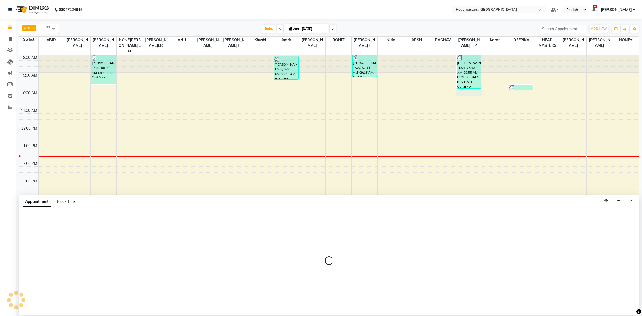
select select "60641"
select select "600"
select select "tentative"
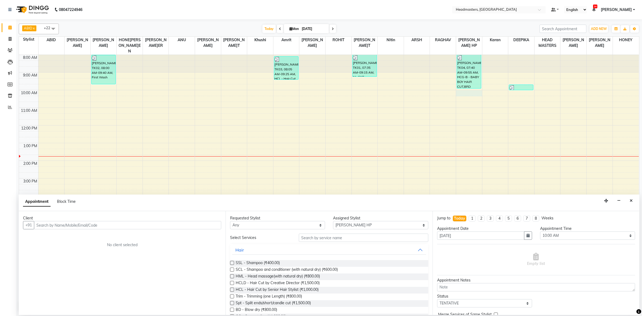
click at [112, 221] on input "text" at bounding box center [127, 225] width 187 height 8
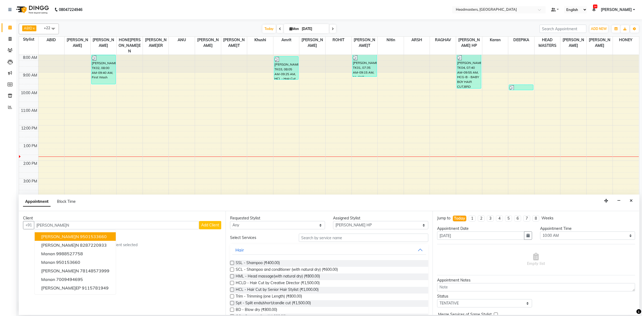
click at [80, 234] on ngb-highlight "9501533660" at bounding box center [93, 236] width 27 height 5
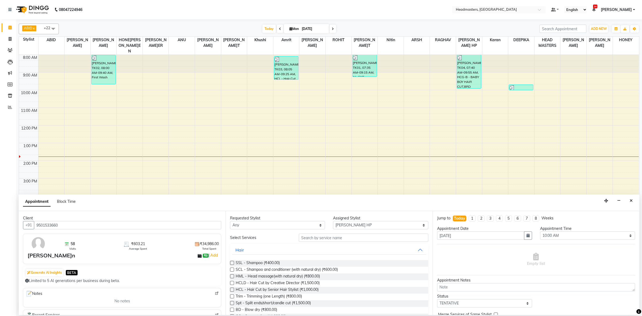
click at [49, 226] on input "9501533660" at bounding box center [127, 225] width 187 height 8
type input "9501533660"
click at [136, 216] on div "Client" at bounding box center [122, 218] width 198 height 6
click at [258, 225] on select "Any ABID Amrit ANU ARSH [PERSON_NAME] HEAD MASTERS HONEY [PERSON_NAME] HONEY [P…" at bounding box center [277, 225] width 95 height 8
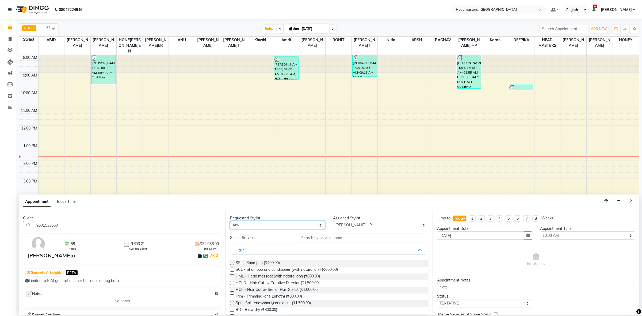
select select "60641"
click at [230, 221] on select "Any ABID Amrit ANU ARSH [PERSON_NAME] HEAD MASTERS HONEY [PERSON_NAME] HONEY [P…" at bounding box center [277, 225] width 95 height 8
drag, startPoint x: 320, startPoint y: 242, endPoint x: 319, endPoint y: 238, distance: 4.5
click at [319, 238] on input "text" at bounding box center [363, 238] width 129 height 8
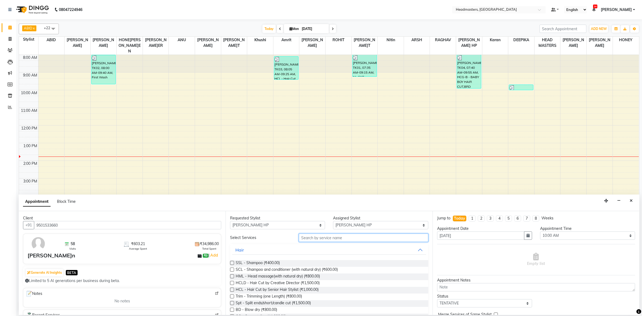
click at [319, 238] on input "text" at bounding box center [363, 238] width 129 height 8
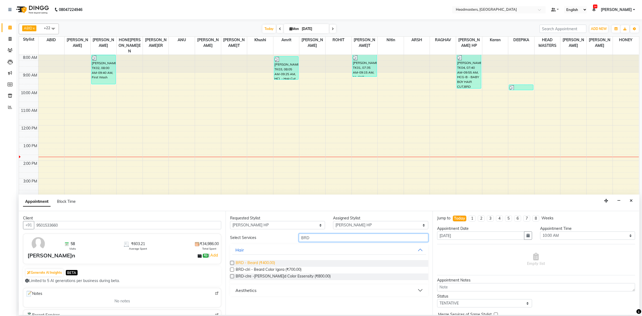
type input "BRD"
click at [261, 262] on span "BRD - Beard (₹400.00)" at bounding box center [255, 263] width 39 height 7
checkbox input "false"
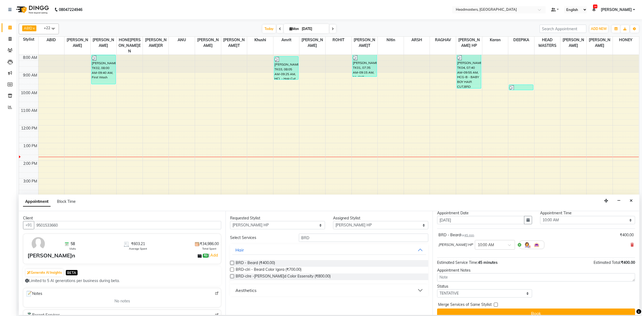
scroll to position [24, 0]
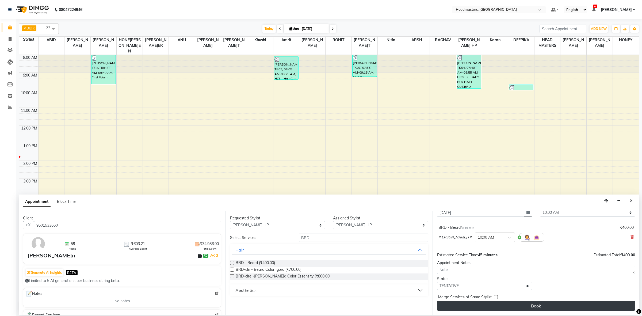
click at [542, 307] on button "Book" at bounding box center [536, 306] width 198 height 10
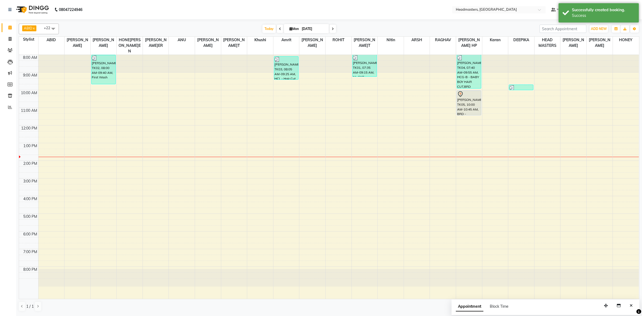
drag, startPoint x: 471, startPoint y: 107, endPoint x: 471, endPoint y: 112, distance: 4.5
click at [471, 112] on div "8:00 AM 9:00 AM 10:00 AM 11:00 AM 12:00 PM 1:00 PM 2:00 PM 3:00 PM 4:00 PM 5:00…" at bounding box center [329, 177] width 620 height 244
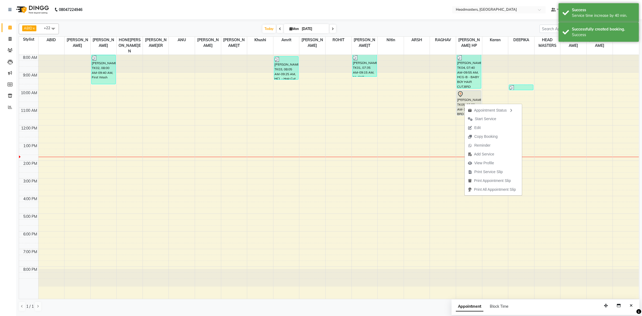
drag, startPoint x: 487, startPoint y: 116, endPoint x: 480, endPoint y: 113, distance: 7.8
click at [487, 116] on span "Start Service" at bounding box center [482, 119] width 35 height 9
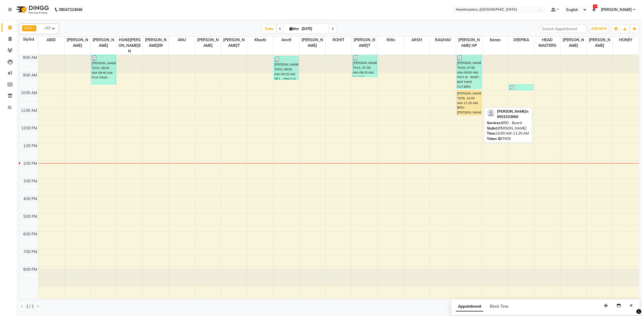
click at [468, 96] on div "Manan, TK05, 10:00 AM-11:25 AM, BRD - Beard" at bounding box center [469, 103] width 24 height 24
select select "1"
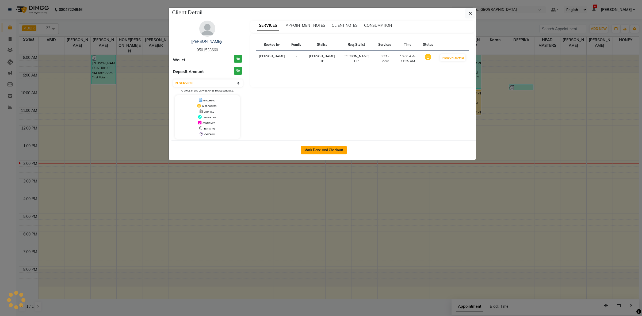
click at [323, 150] on button "Mark Done And Checkout" at bounding box center [324, 150] width 46 height 9
select select "service"
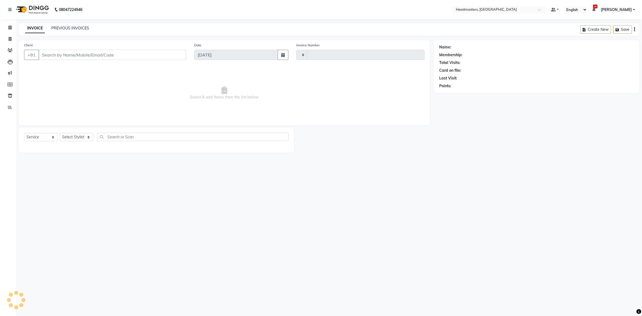
type input "3371"
select select "7132"
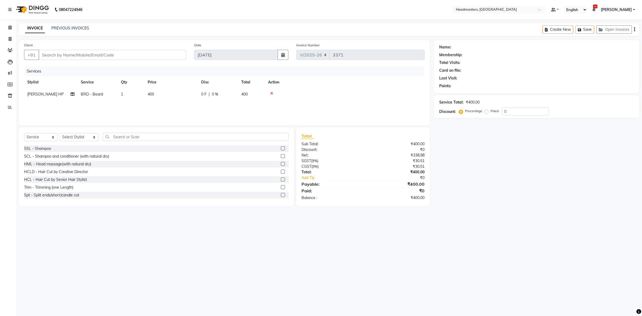
type input "9501533660"
select select "60641"
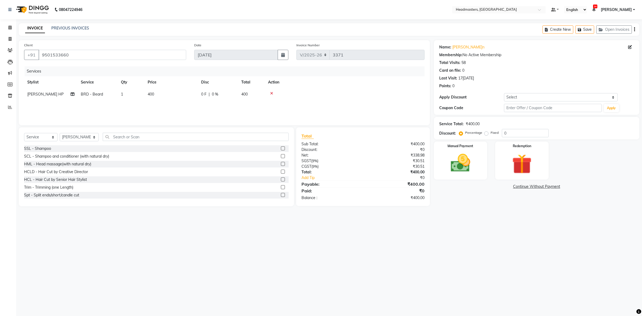
click at [201, 98] on td "0 F | 0 %" at bounding box center [218, 94] width 40 height 12
select select "60641"
click at [226, 97] on input "0" at bounding box center [234, 95] width 16 height 8
type input "100"
click at [279, 71] on div "Services" at bounding box center [227, 71] width 404 height 10
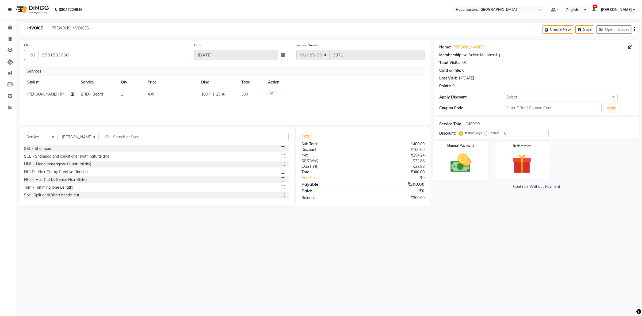
click at [474, 162] on img at bounding box center [460, 163] width 33 height 24
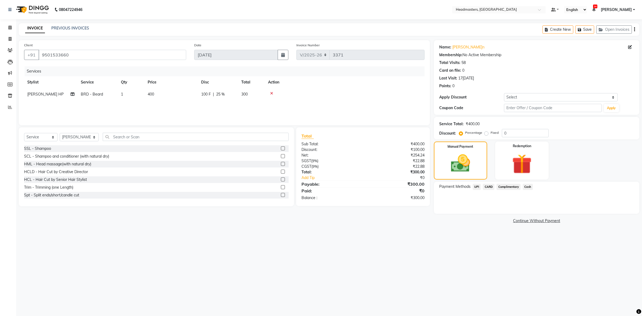
click at [487, 188] on span "CARD" at bounding box center [489, 187] width 12 height 6
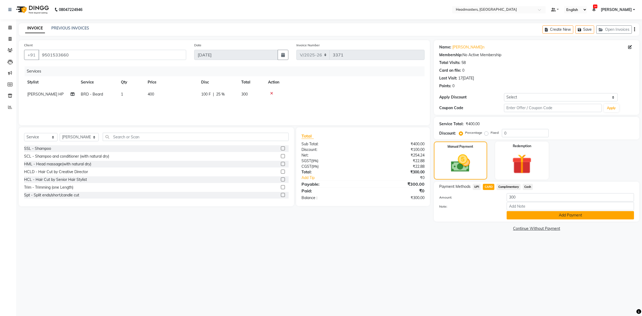
click at [533, 211] on button "Add Payment" at bounding box center [570, 215] width 127 height 8
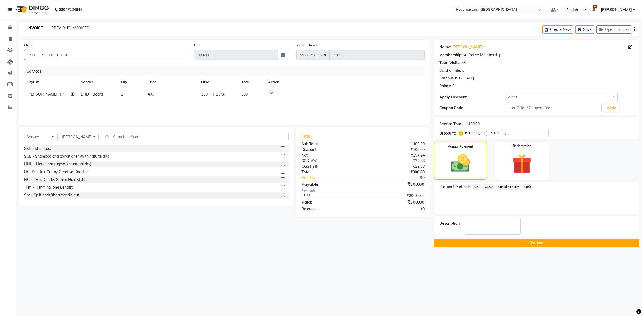
click at [491, 246] on button "Checkout" at bounding box center [536, 243] width 205 height 8
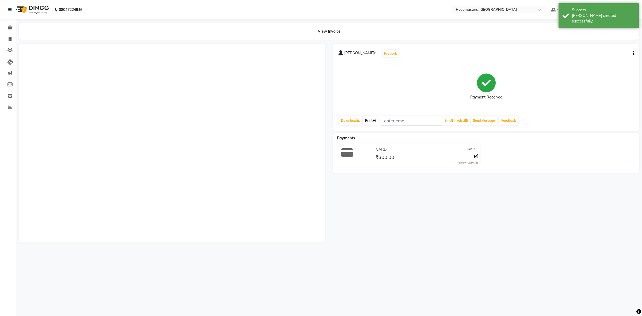
click at [371, 120] on link "Print" at bounding box center [370, 120] width 15 height 9
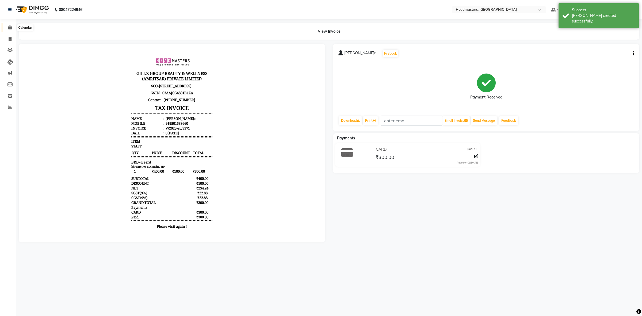
click at [12, 28] on span at bounding box center [9, 28] width 9 height 6
